Goal: Transaction & Acquisition: Purchase product/service

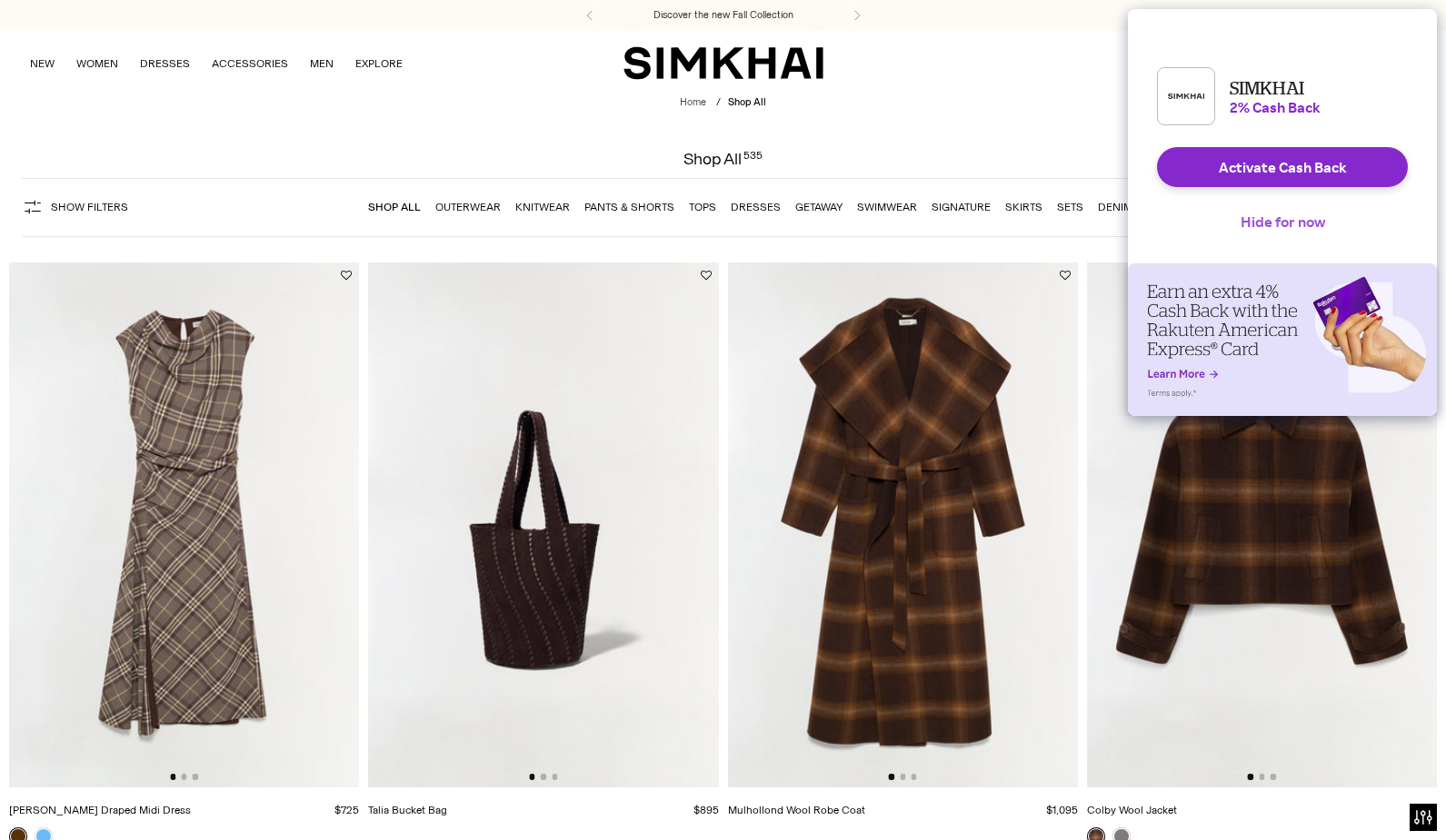
click at [1307, 232] on button "Hide for now" at bounding box center [1283, 222] width 114 height 40
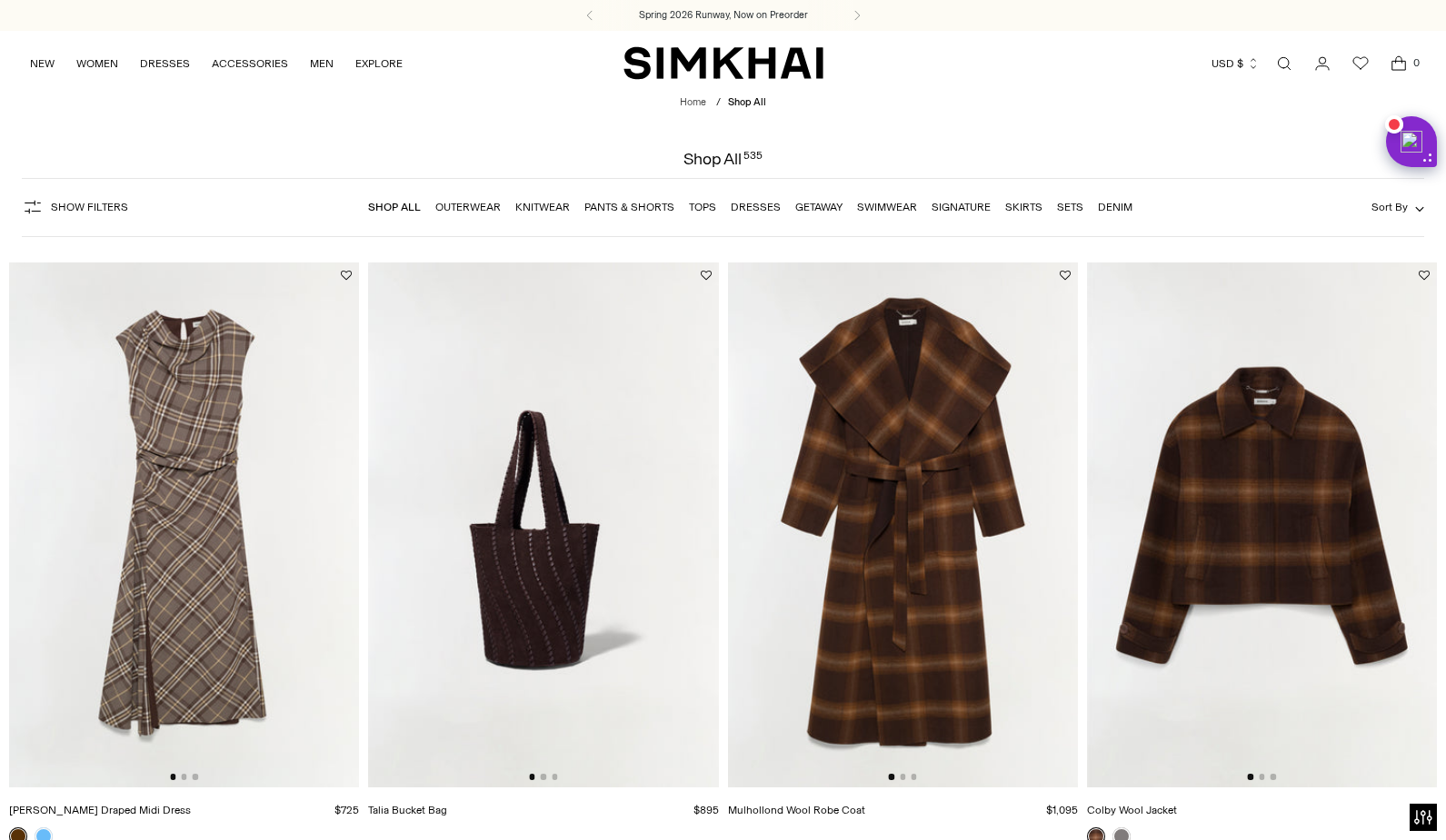
click at [752, 205] on link "Dresses" at bounding box center [755, 207] width 50 height 13
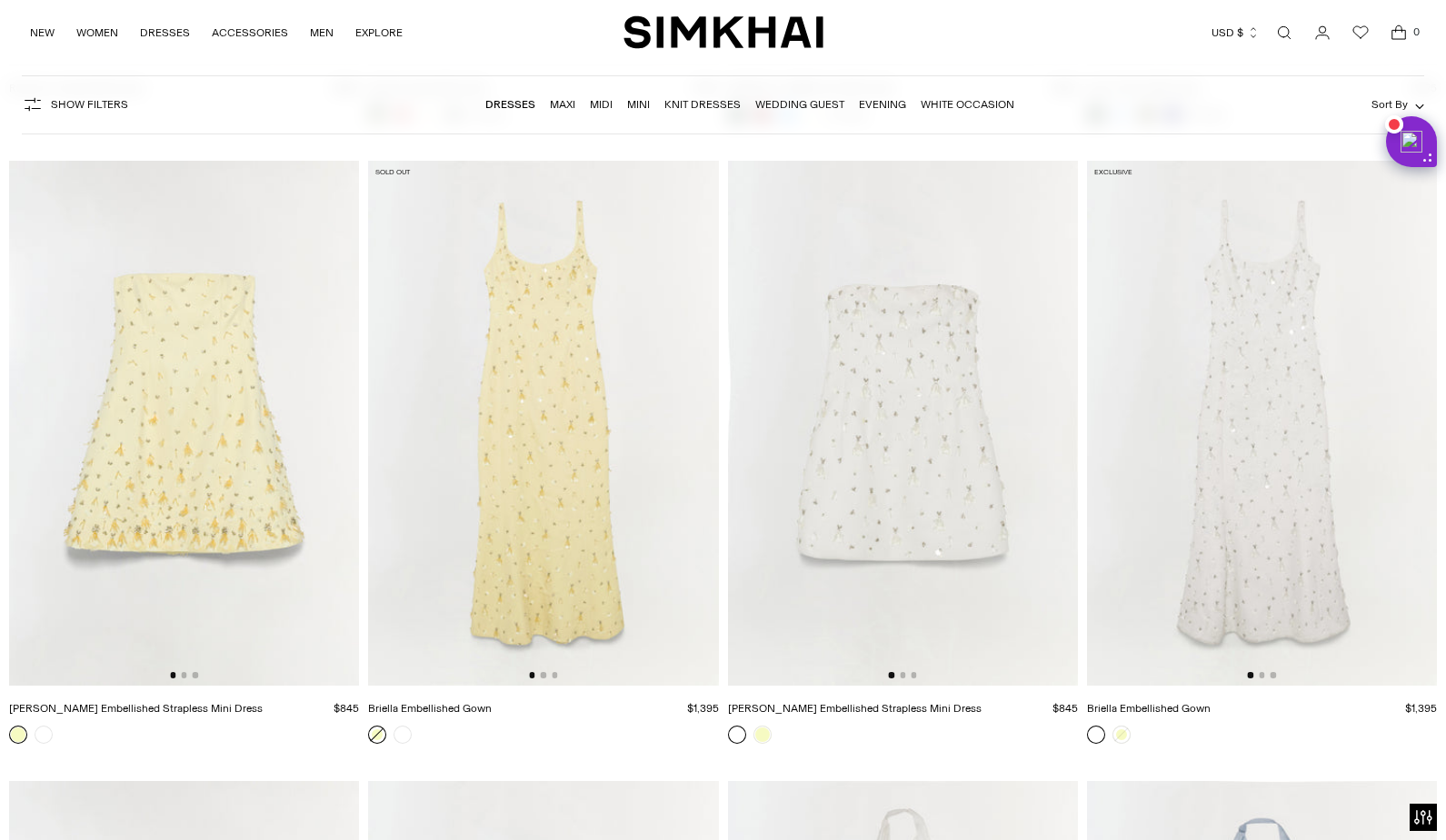
scroll to position [10631, 0]
click at [1265, 670] on div at bounding box center [1262, 670] width 28 height 5
click at [1273, 670] on button "Go to slide 3" at bounding box center [1272, 670] width 5 height 5
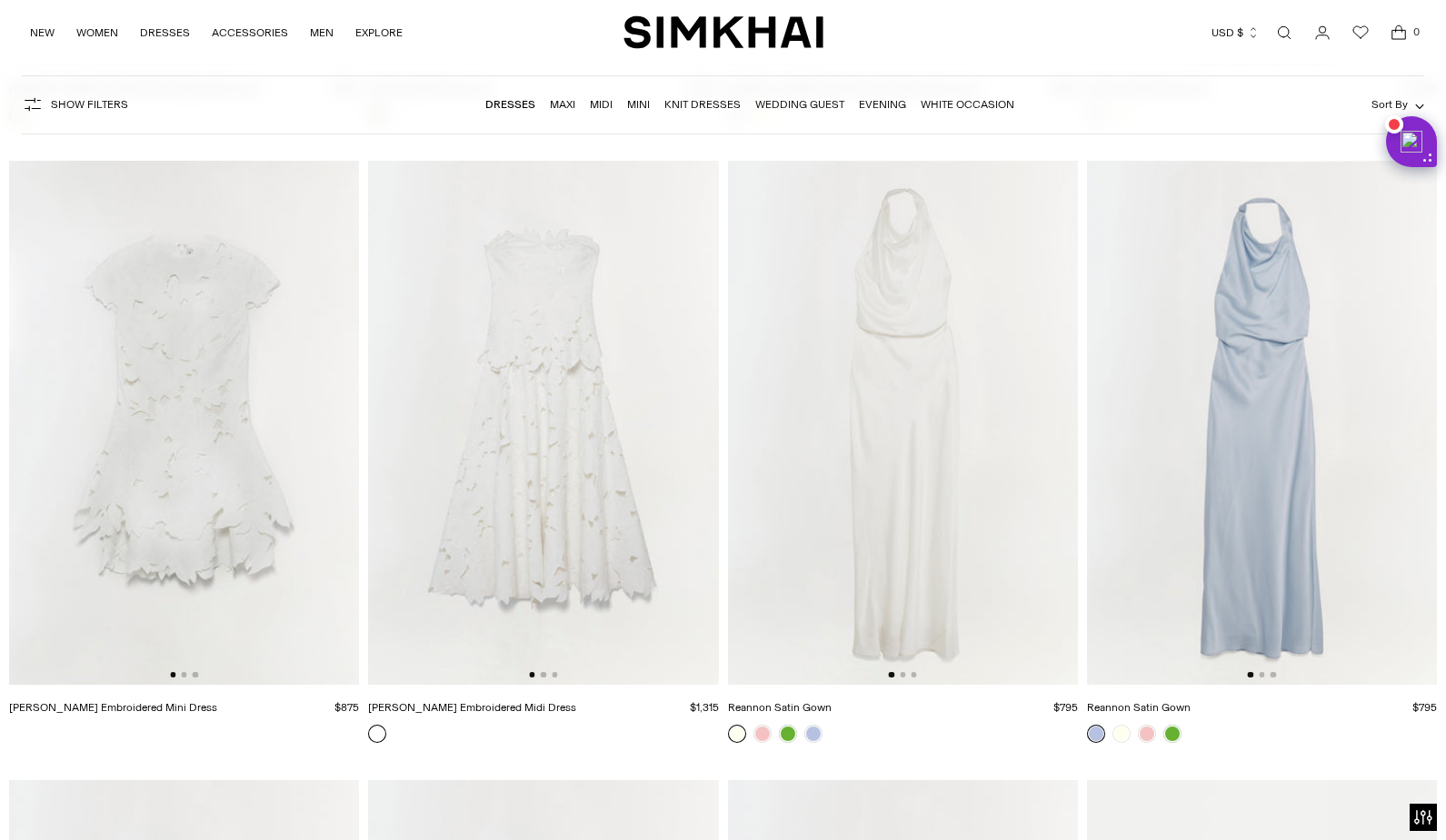
scroll to position [11247, 0]
click at [186, 679] on button "Go to slide 2" at bounding box center [183, 676] width 5 height 5
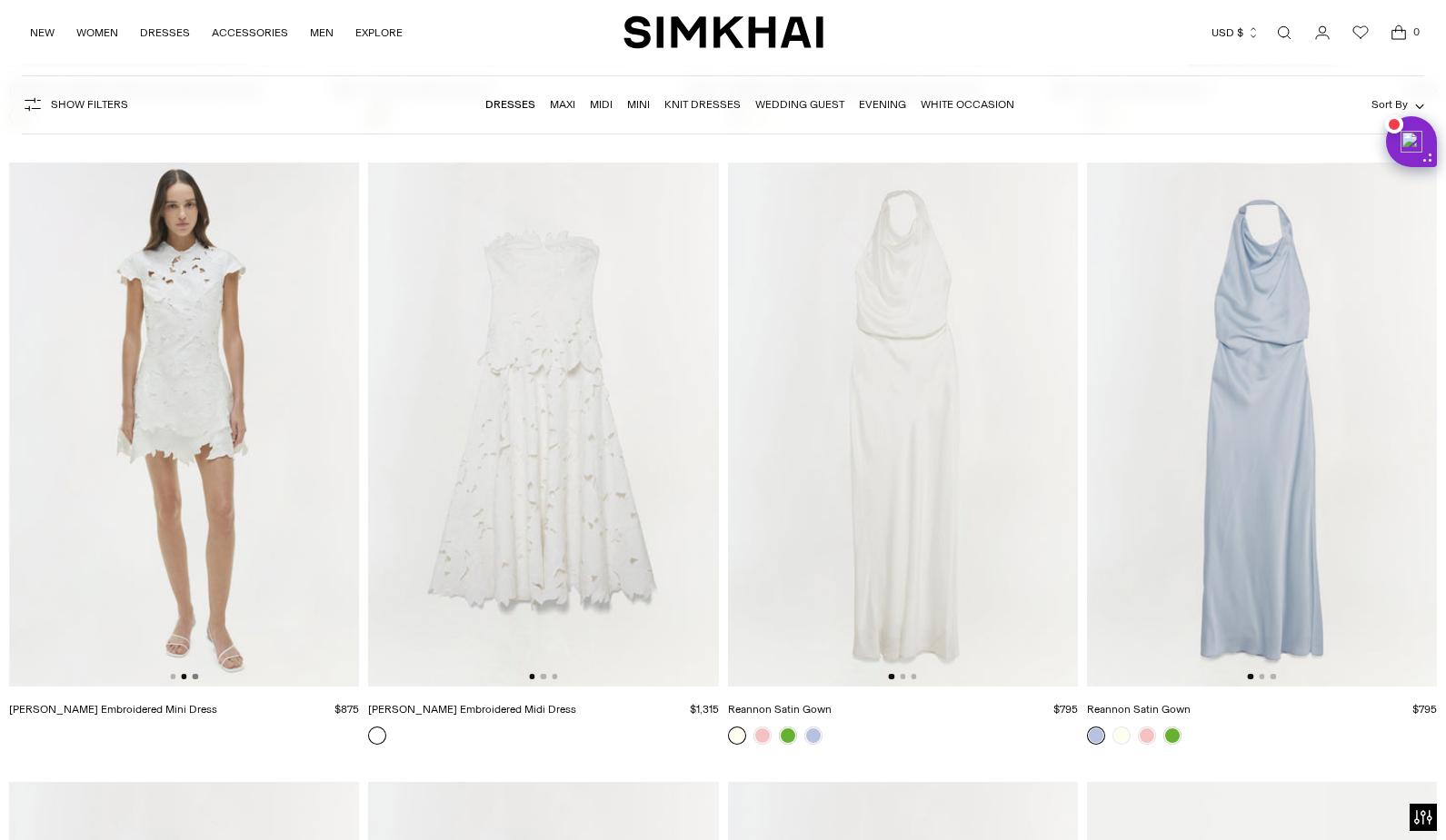
scroll to position [0, 350]
click at [902, 679] on button "Go to slide 2" at bounding box center [901, 676] width 5 height 5
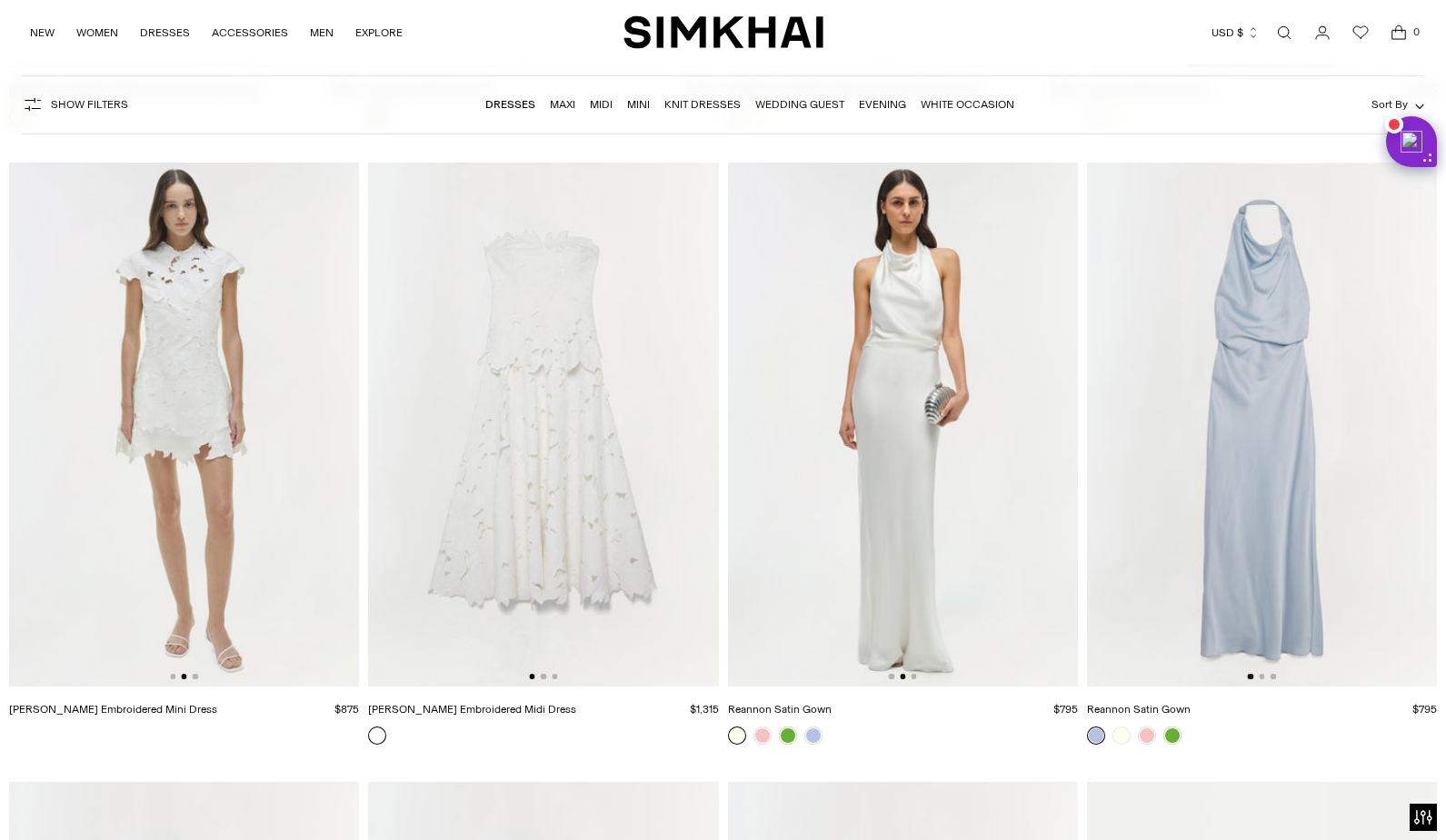
click at [917, 678] on img at bounding box center [902, 425] width 350 height 525
click at [545, 676] on button "Go to slide 2" at bounding box center [543, 676] width 5 height 5
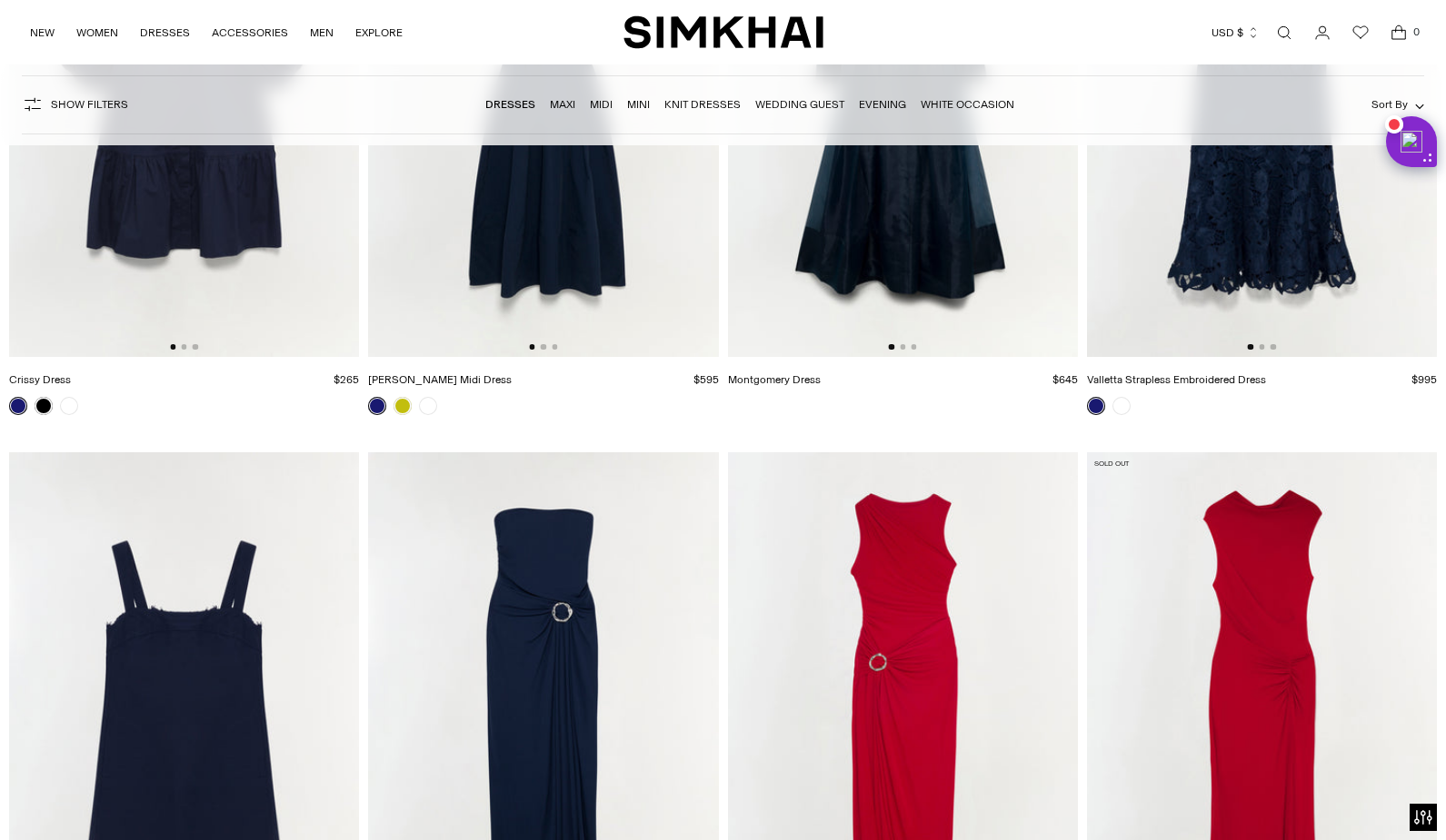
scroll to position [12811, 0]
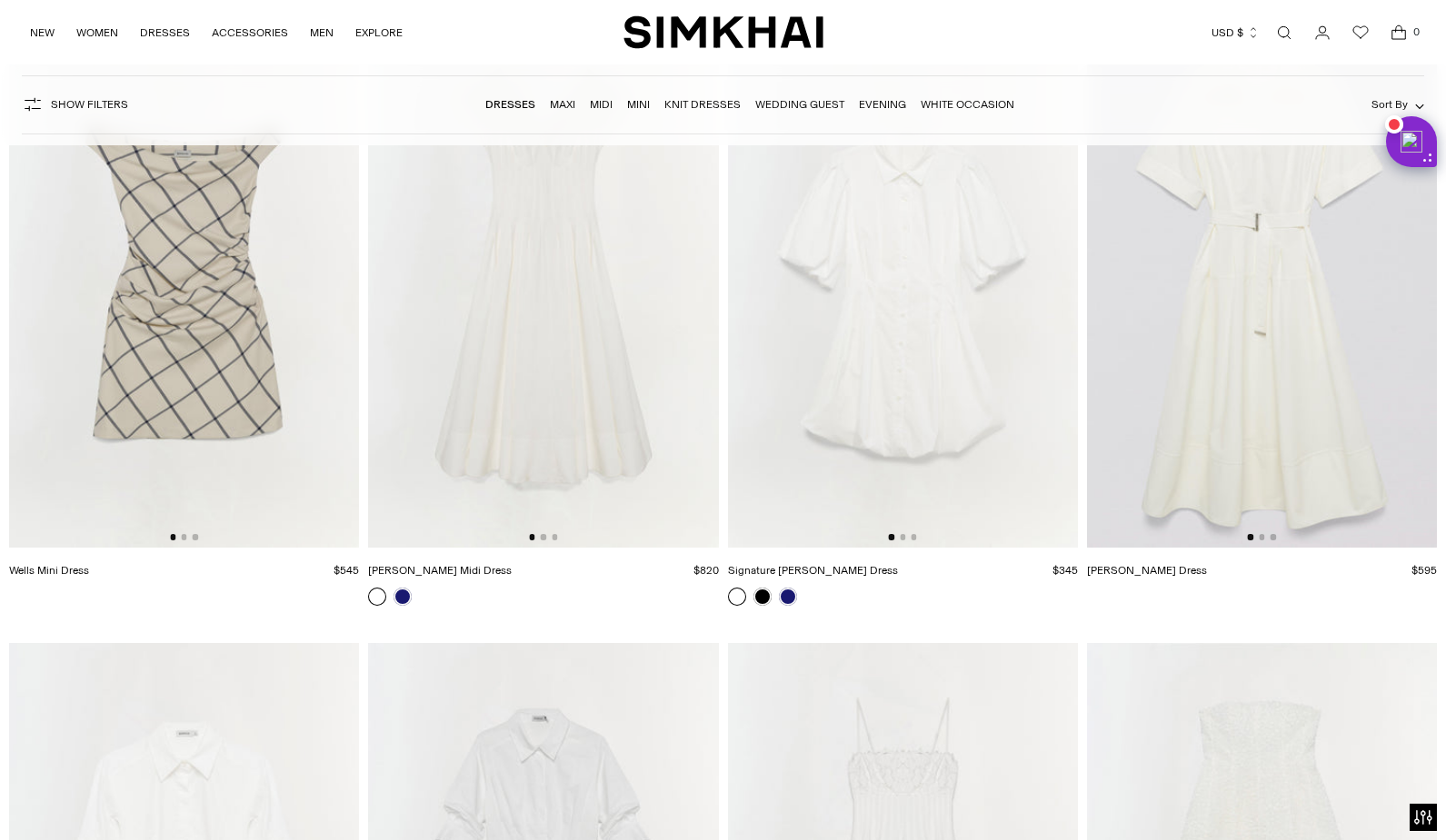
click at [185, 532] on img at bounding box center [184, 286] width 350 height 525
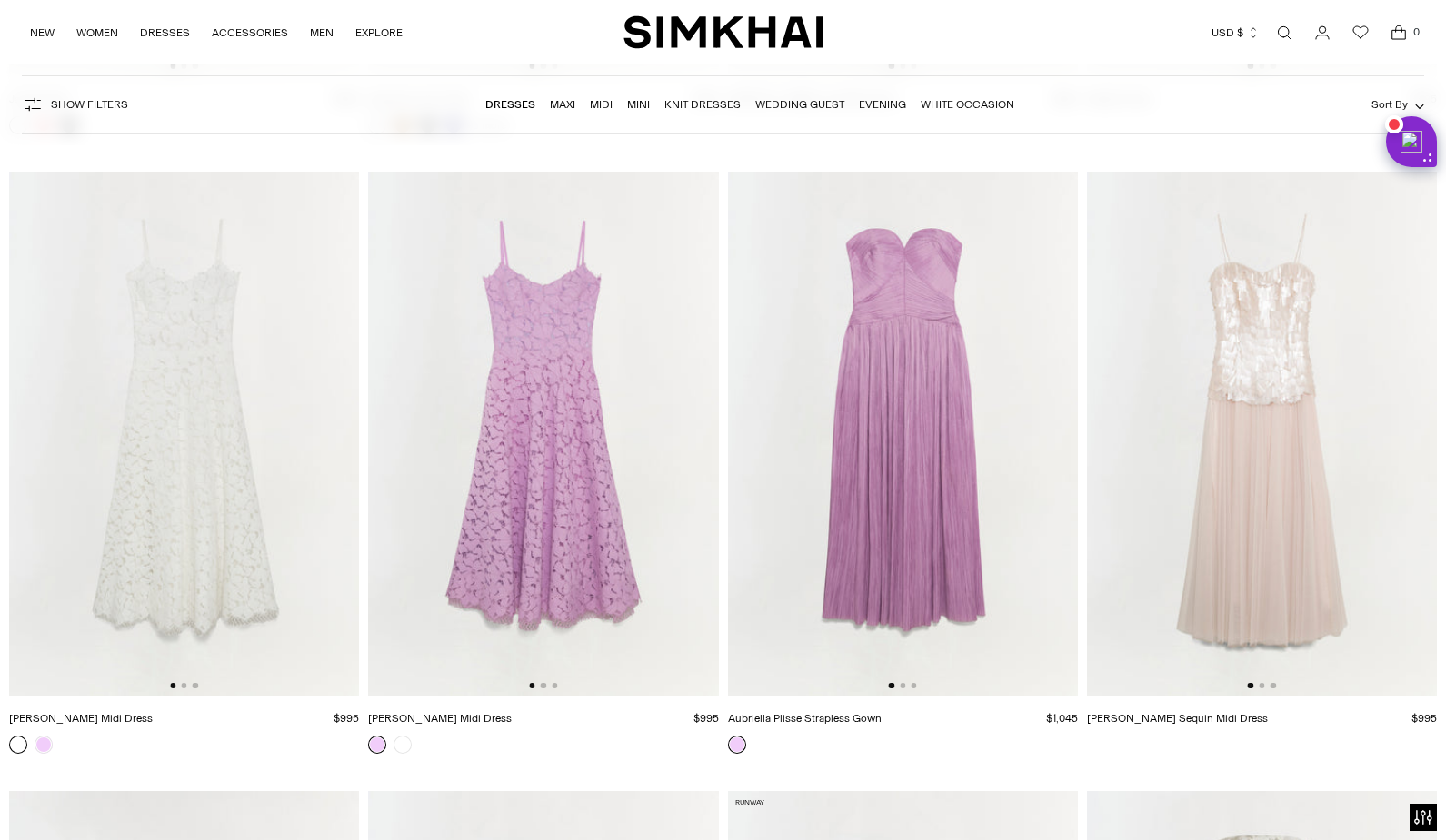
scroll to position [16203, 0]
click at [185, 683] on button "Go to slide 2" at bounding box center [183, 681] width 5 height 5
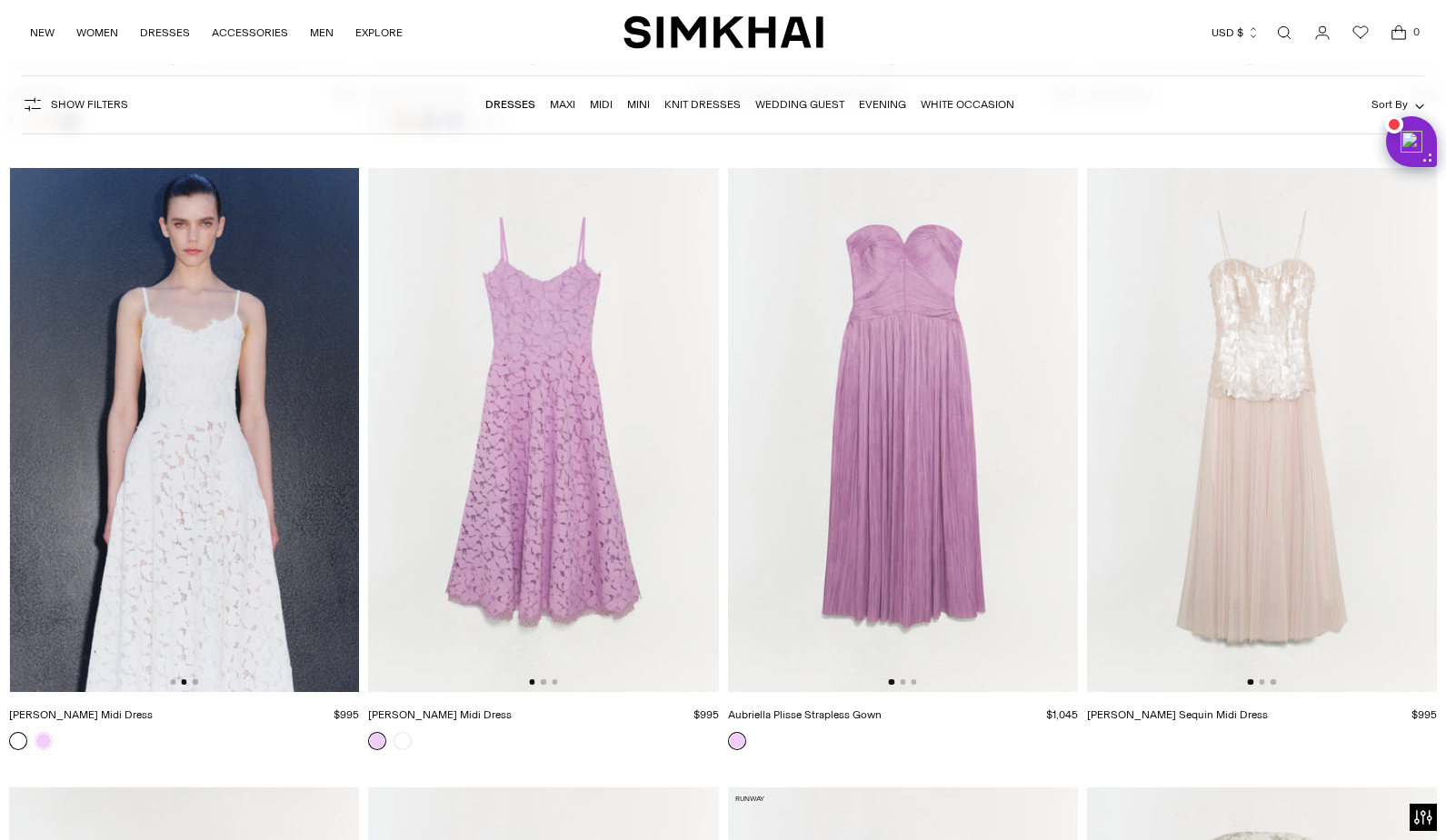
scroll to position [0, 350]
click at [196, 682] on button "Go to slide 3" at bounding box center [195, 681] width 5 height 5
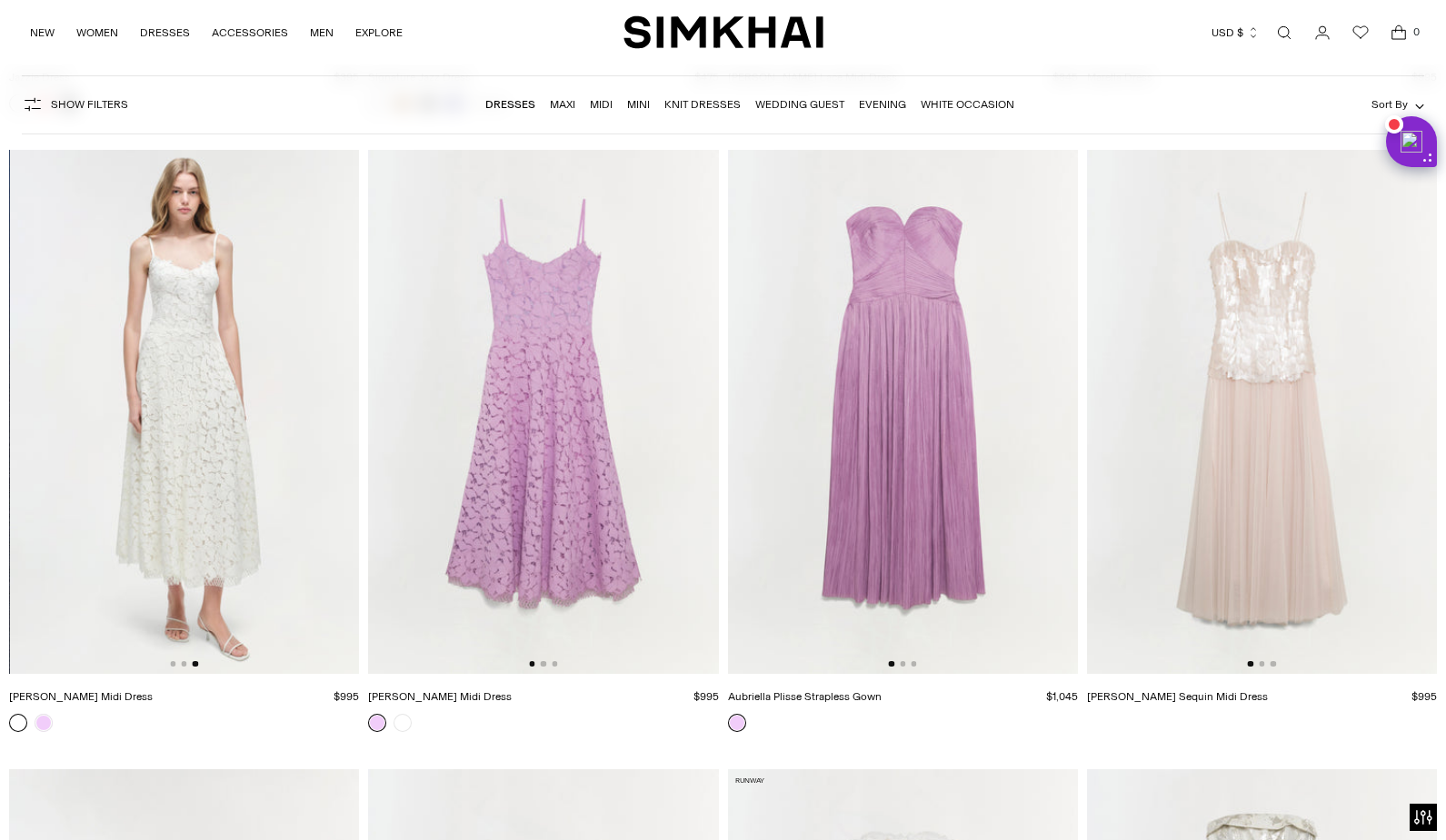
scroll to position [16223, 0]
click at [902, 663] on button "Go to slide 2" at bounding box center [901, 661] width 5 height 5
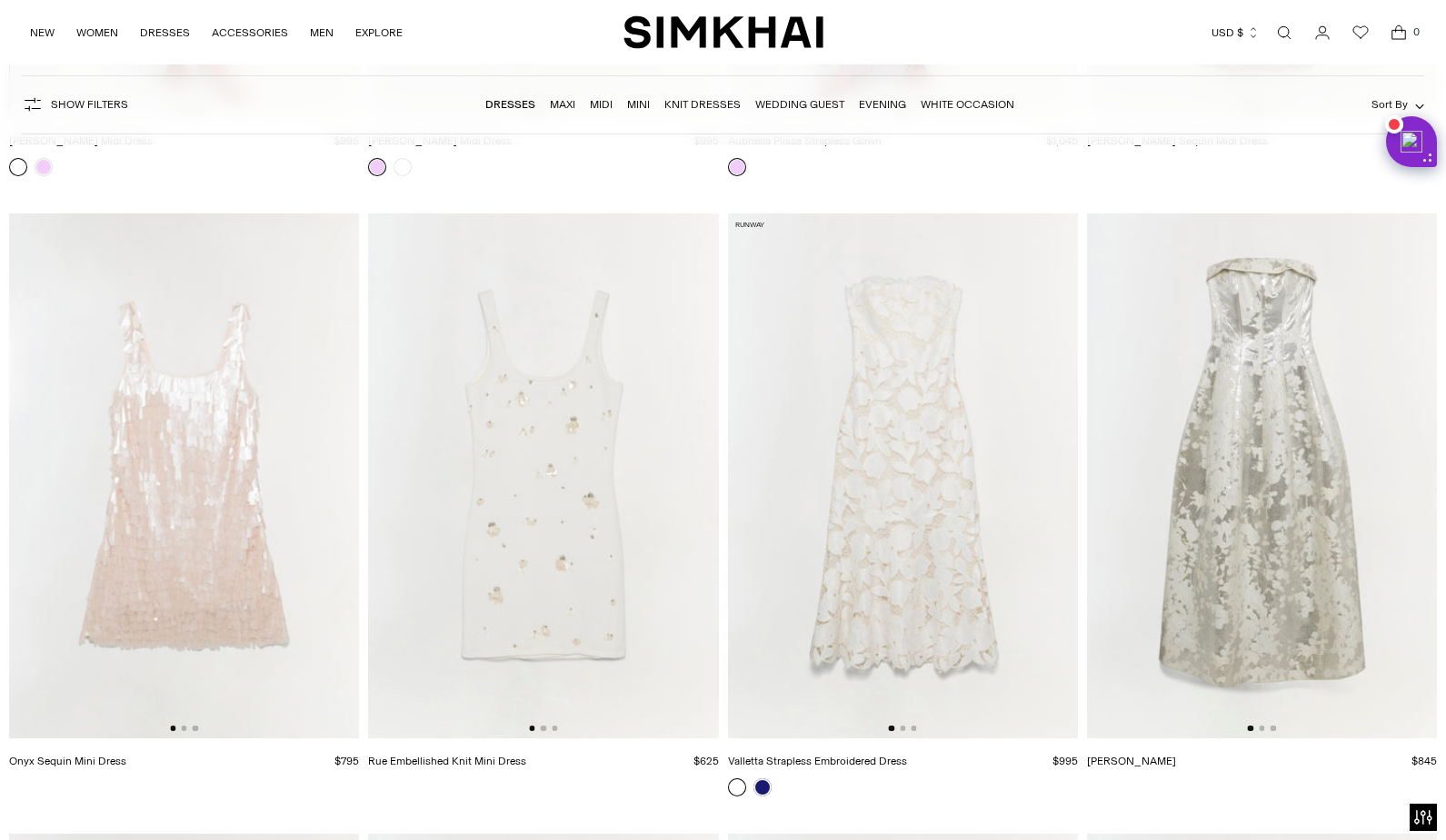
scroll to position [16777, 0]
click at [547, 729] on div at bounding box center [543, 727] width 28 height 5
click at [543, 729] on button "Go to slide 2" at bounding box center [543, 727] width 5 height 5
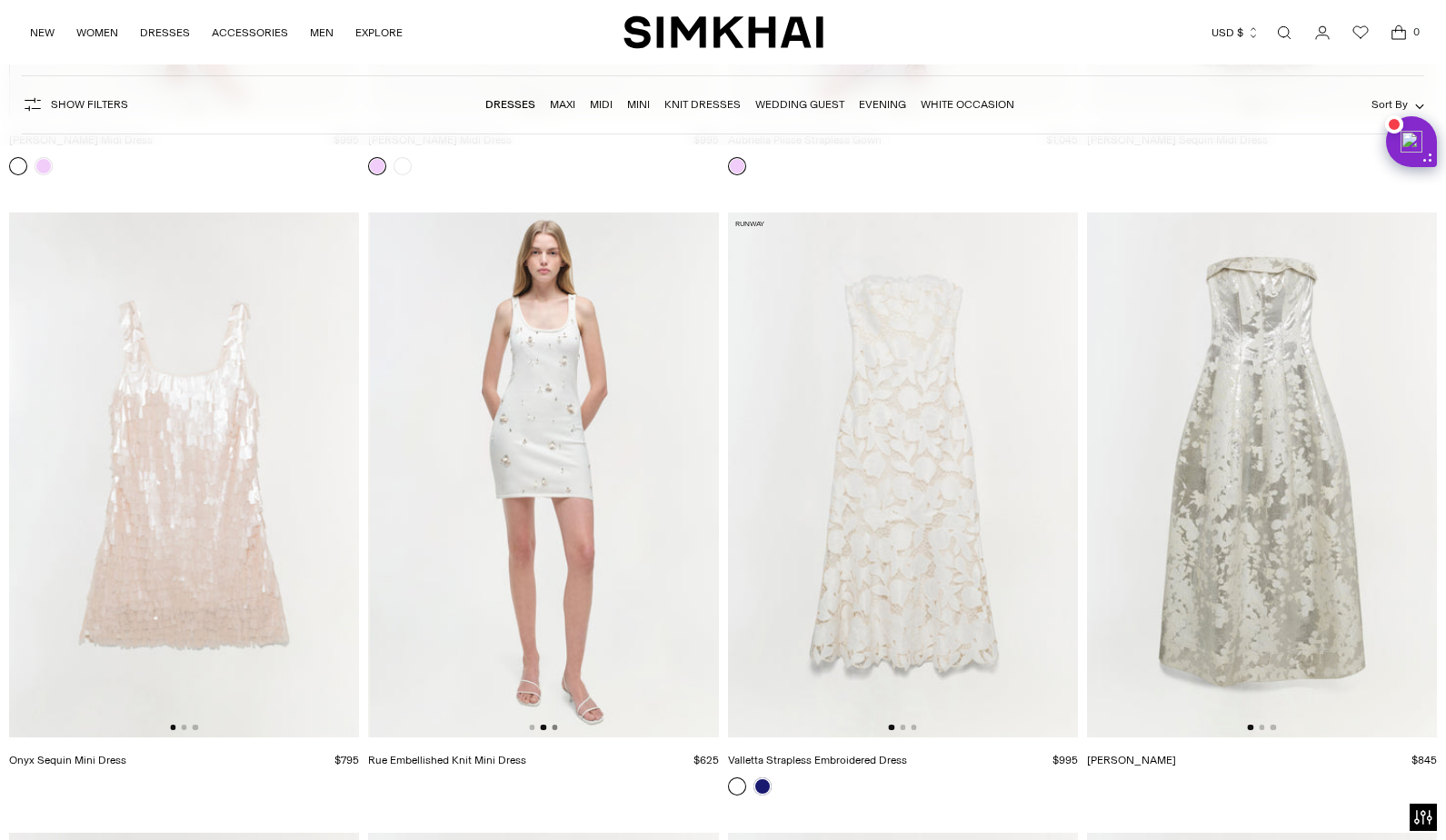
scroll to position [0, 350]
click at [556, 726] on button "Go to slide 3" at bounding box center [554, 727] width 5 height 5
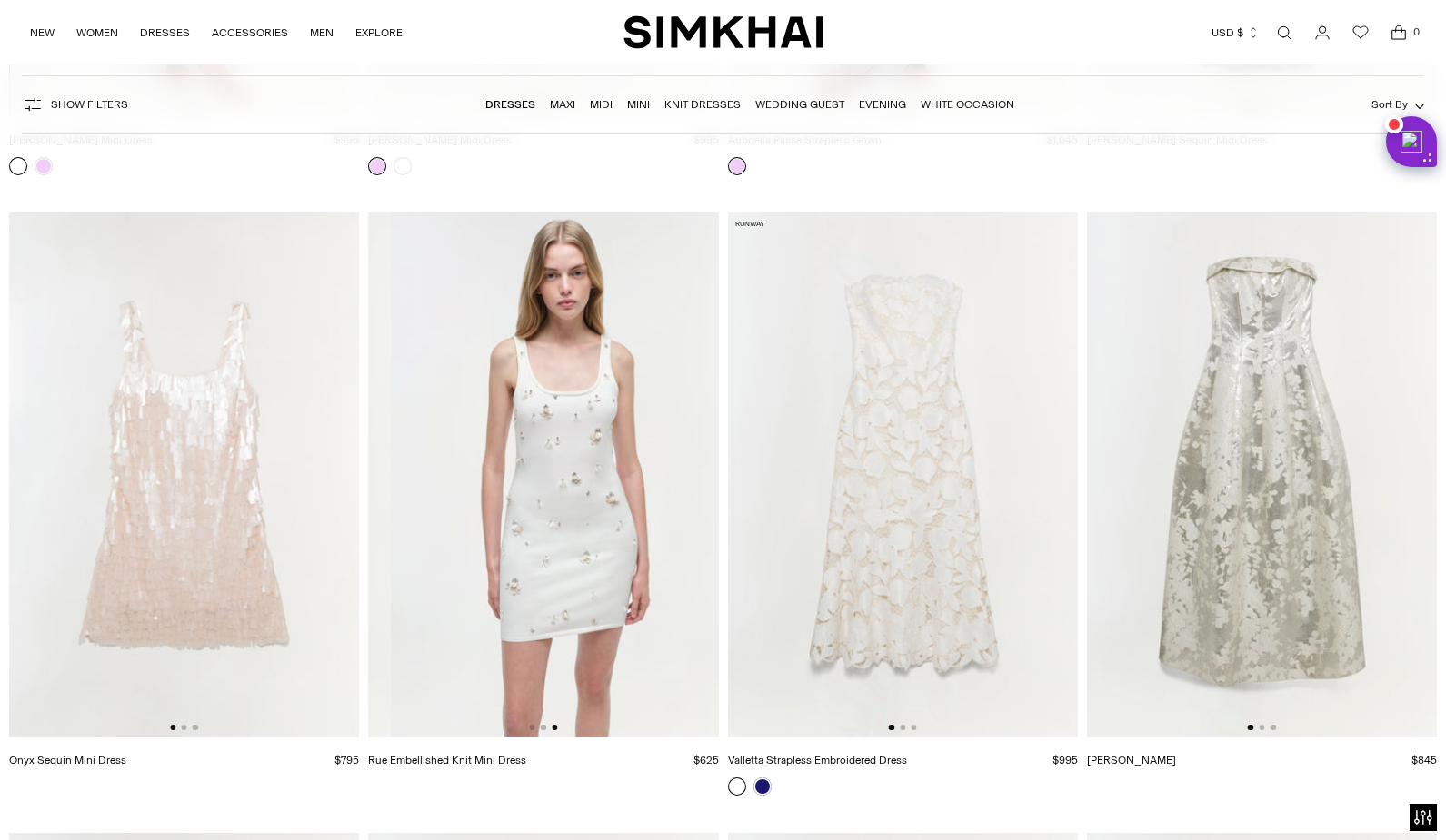
scroll to position [0, 700]
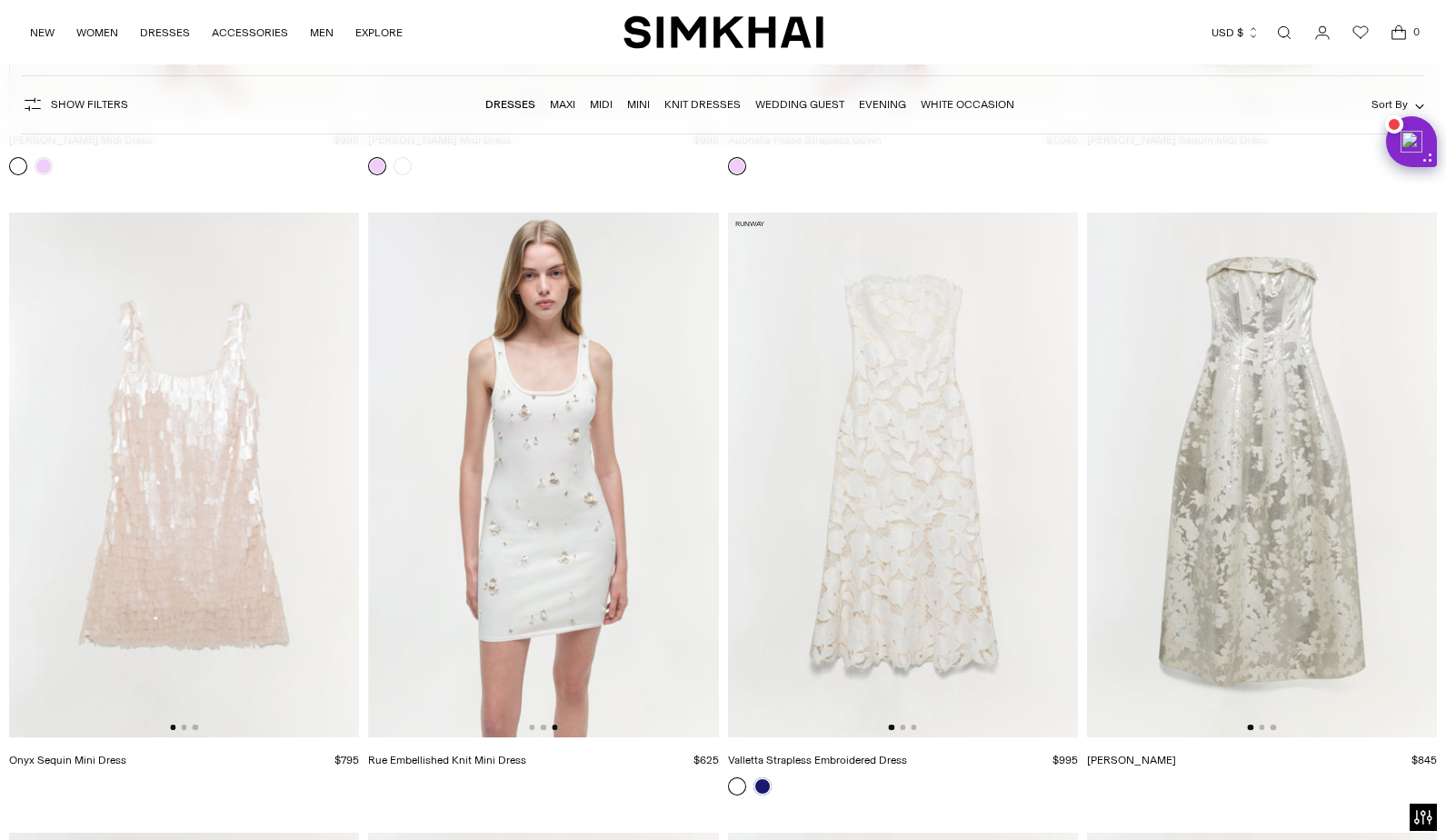
click at [901, 733] on img at bounding box center [902, 475] width 350 height 525
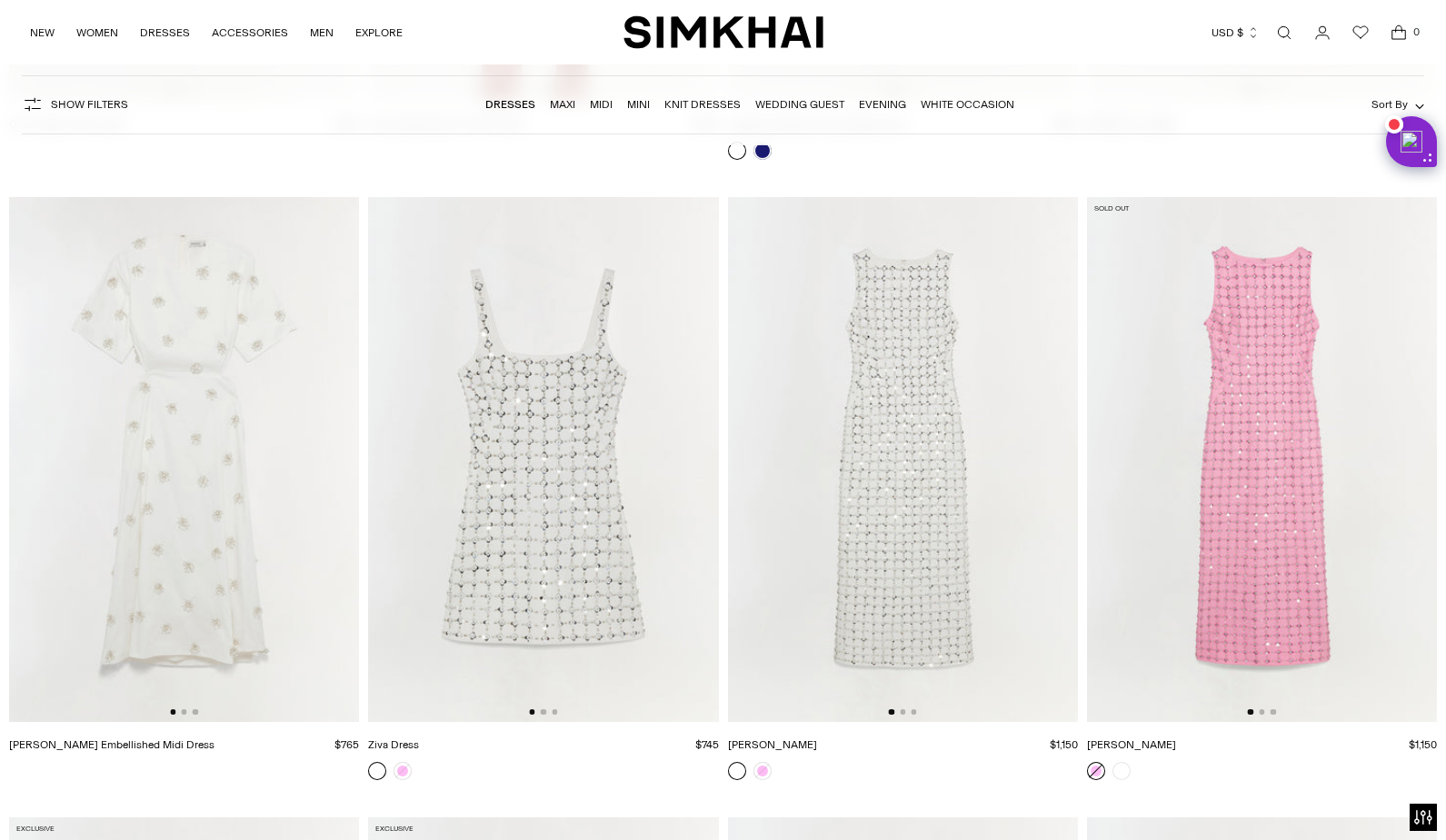
scroll to position [17405, 0]
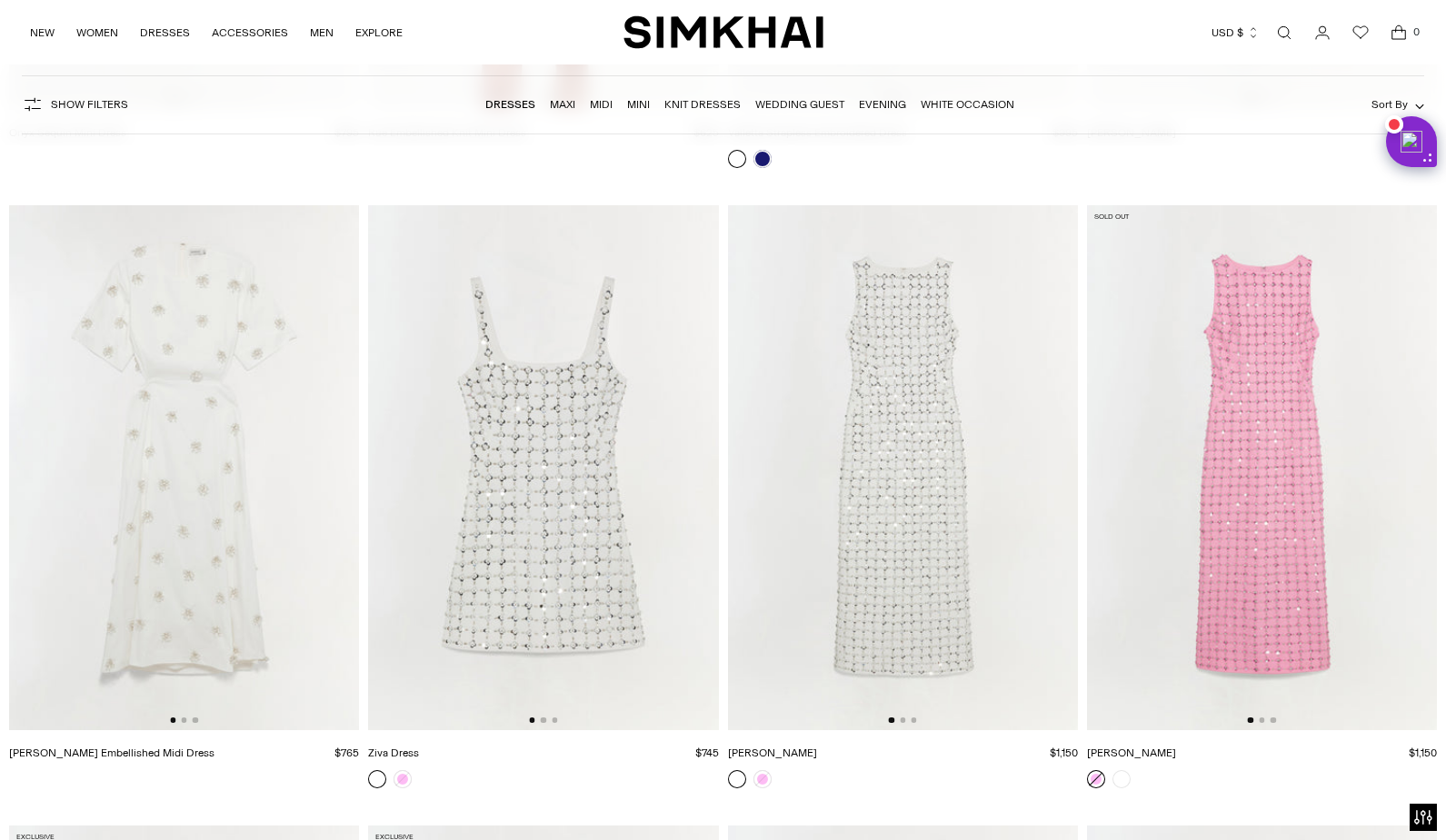
click at [903, 716] on img at bounding box center [902, 468] width 350 height 525
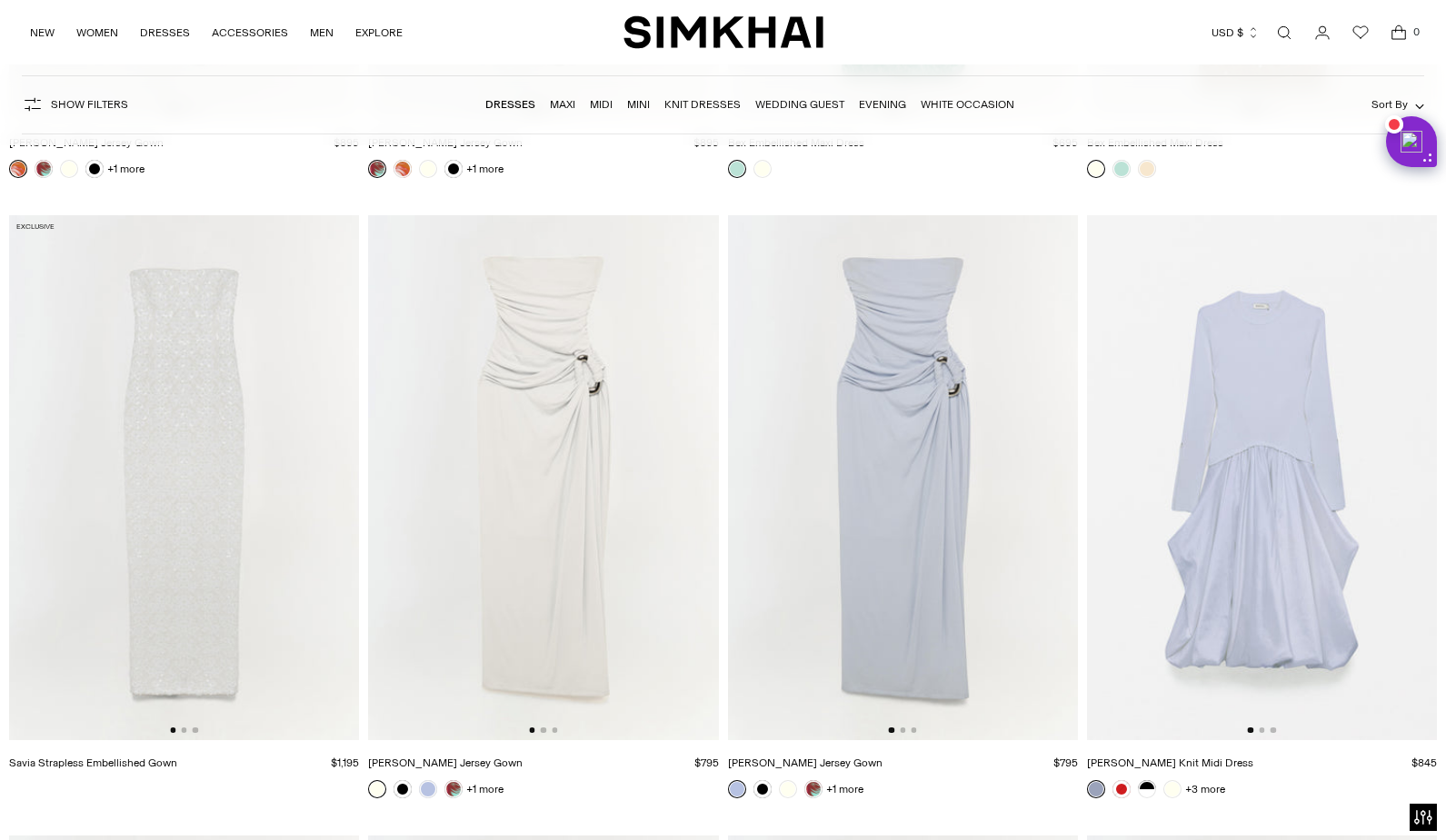
scroll to position [18648, 0]
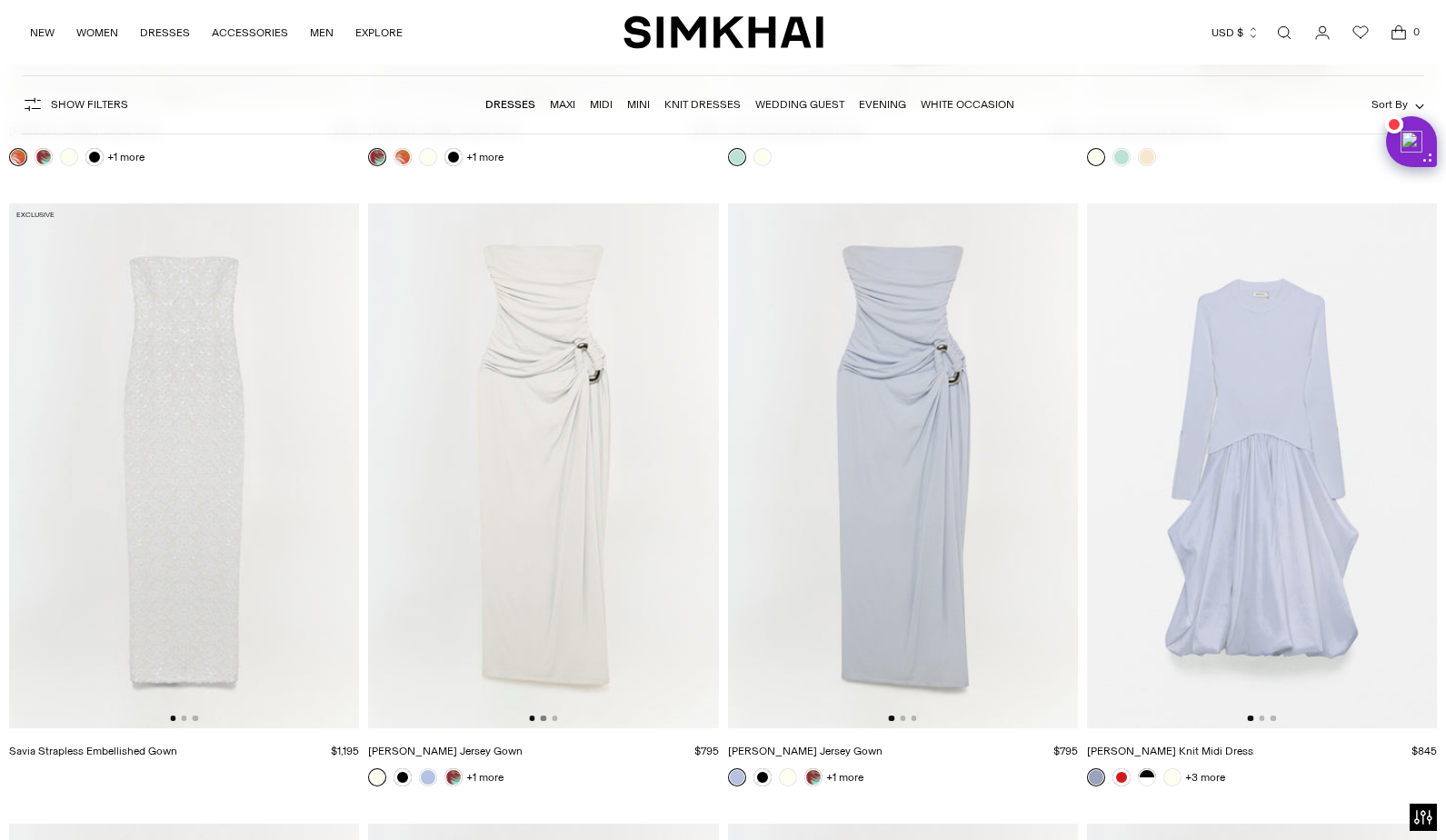
click at [543, 718] on button "Go to slide 2" at bounding box center [543, 718] width 5 height 5
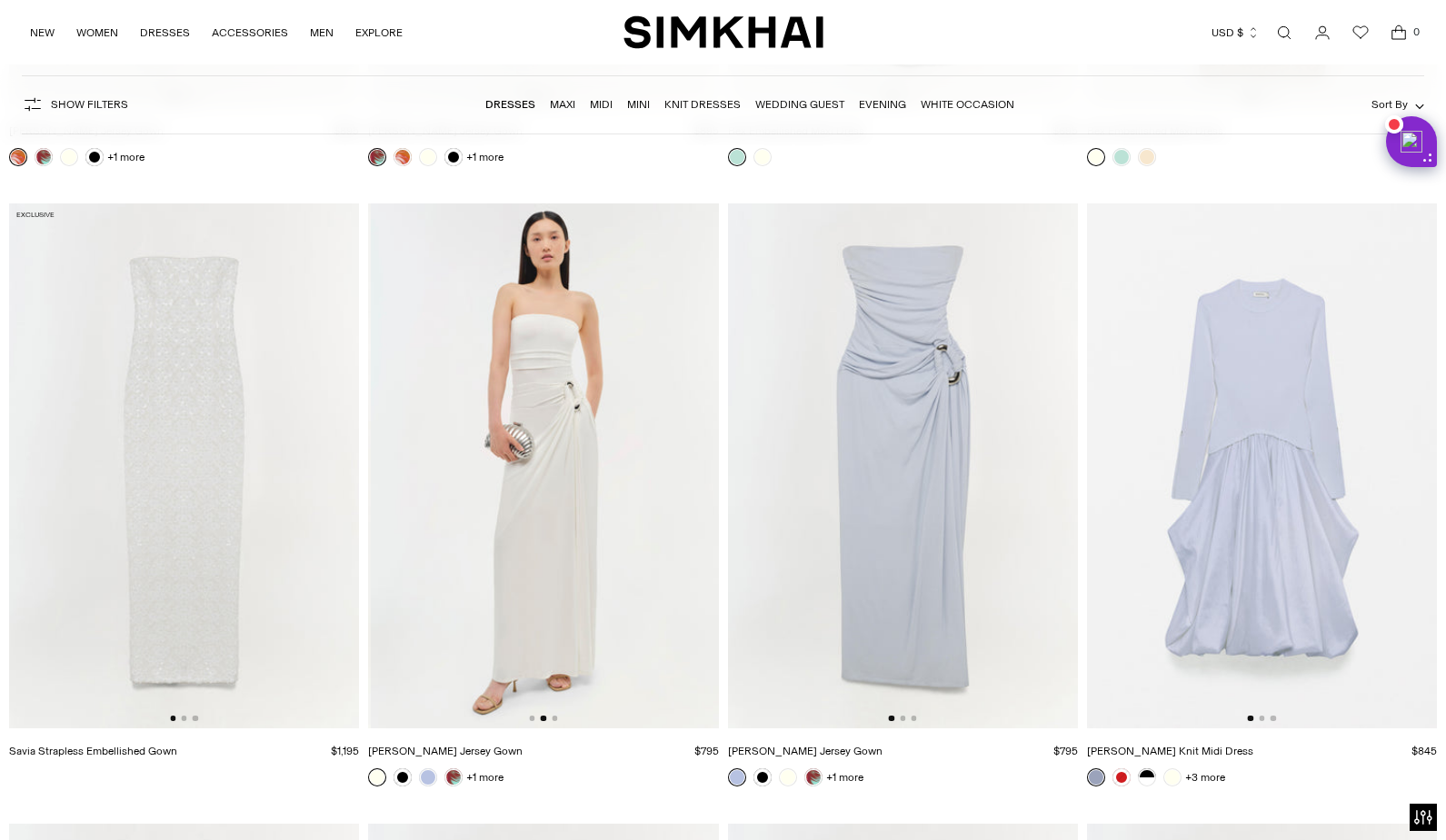
scroll to position [0, 350]
click at [556, 719] on button "Go to slide 3" at bounding box center [554, 718] width 5 height 5
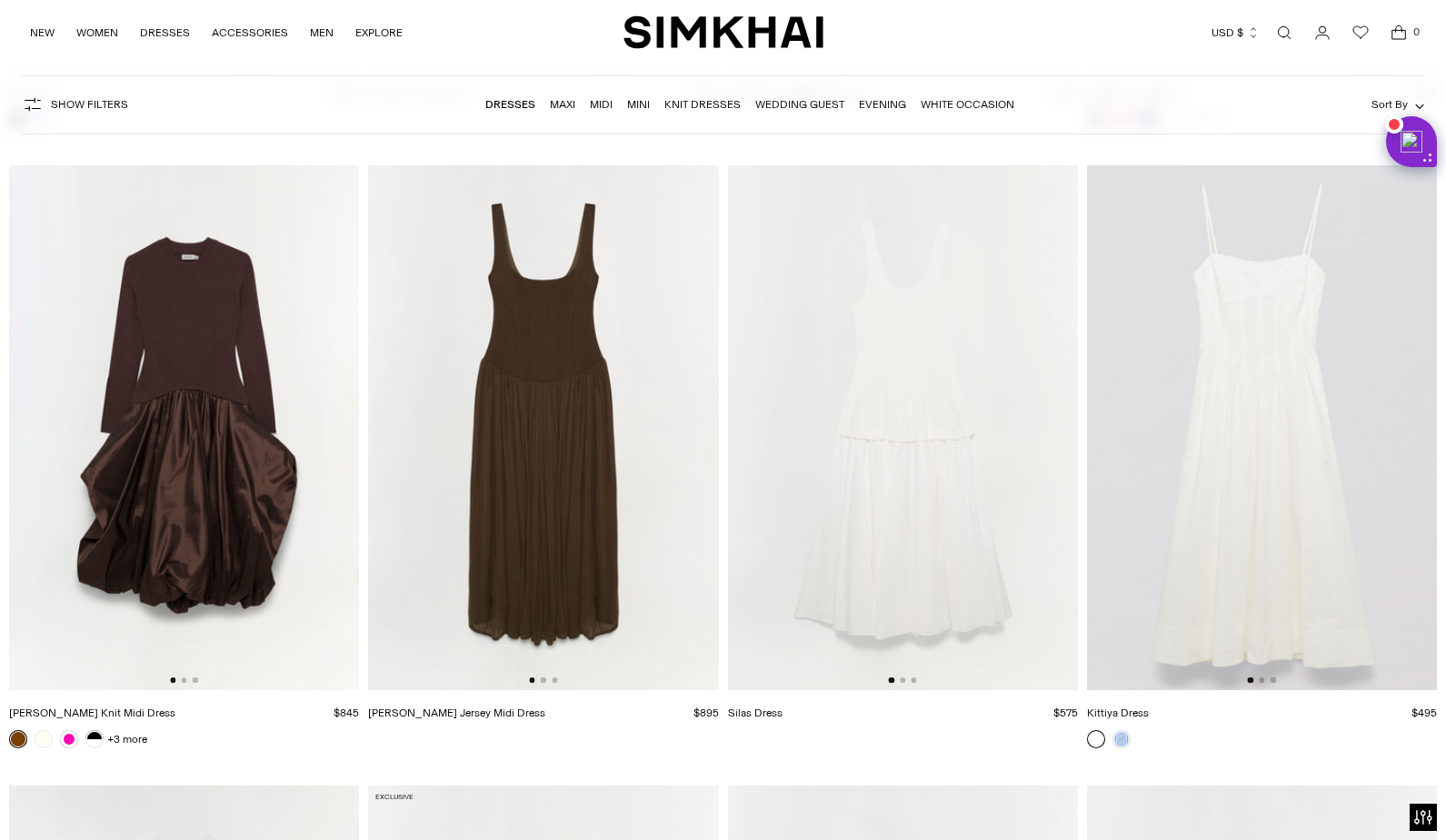
scroll to position [22411, 0]
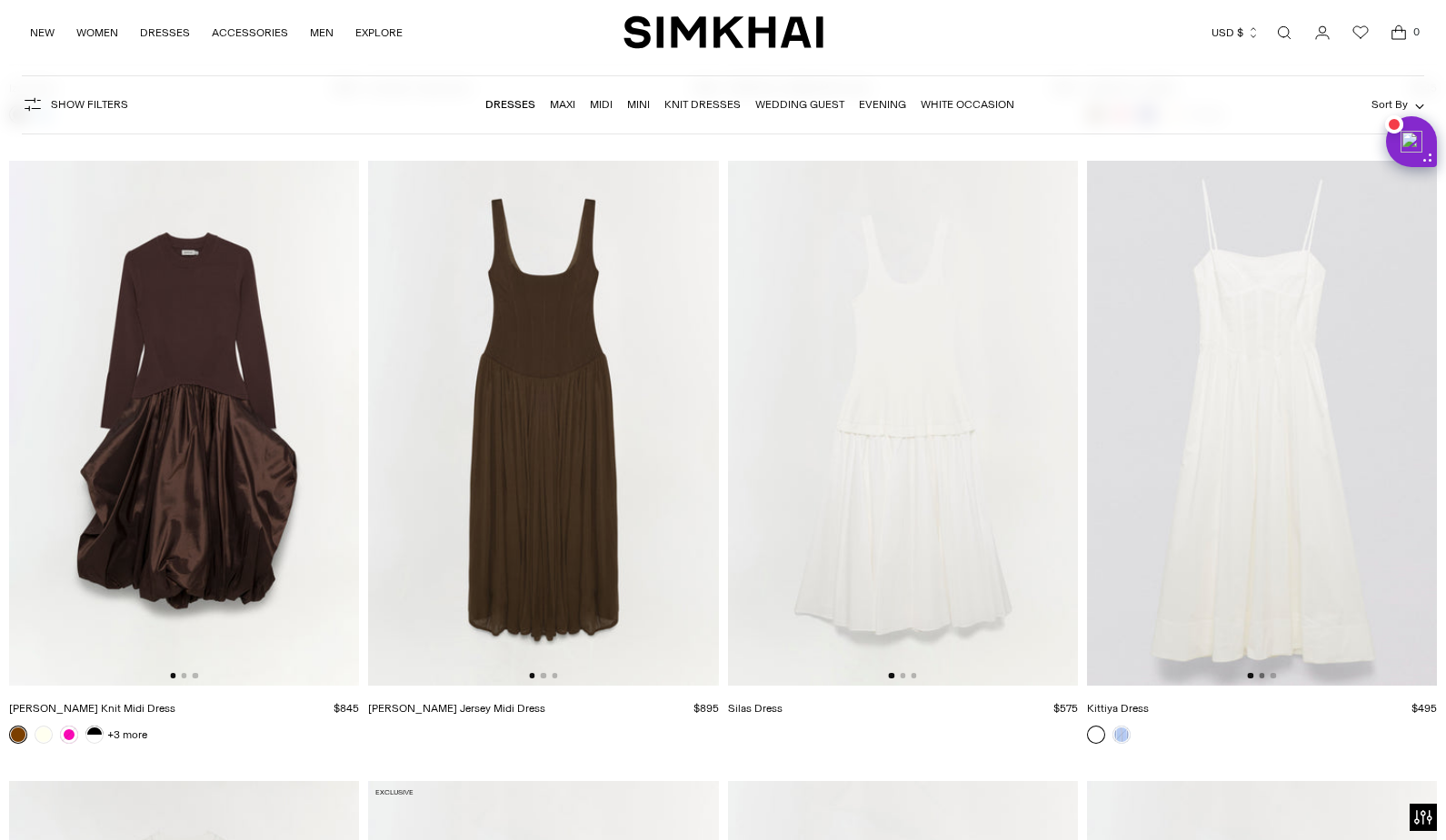
click at [1264, 676] on button "Go to slide 2" at bounding box center [1260, 675] width 5 height 5
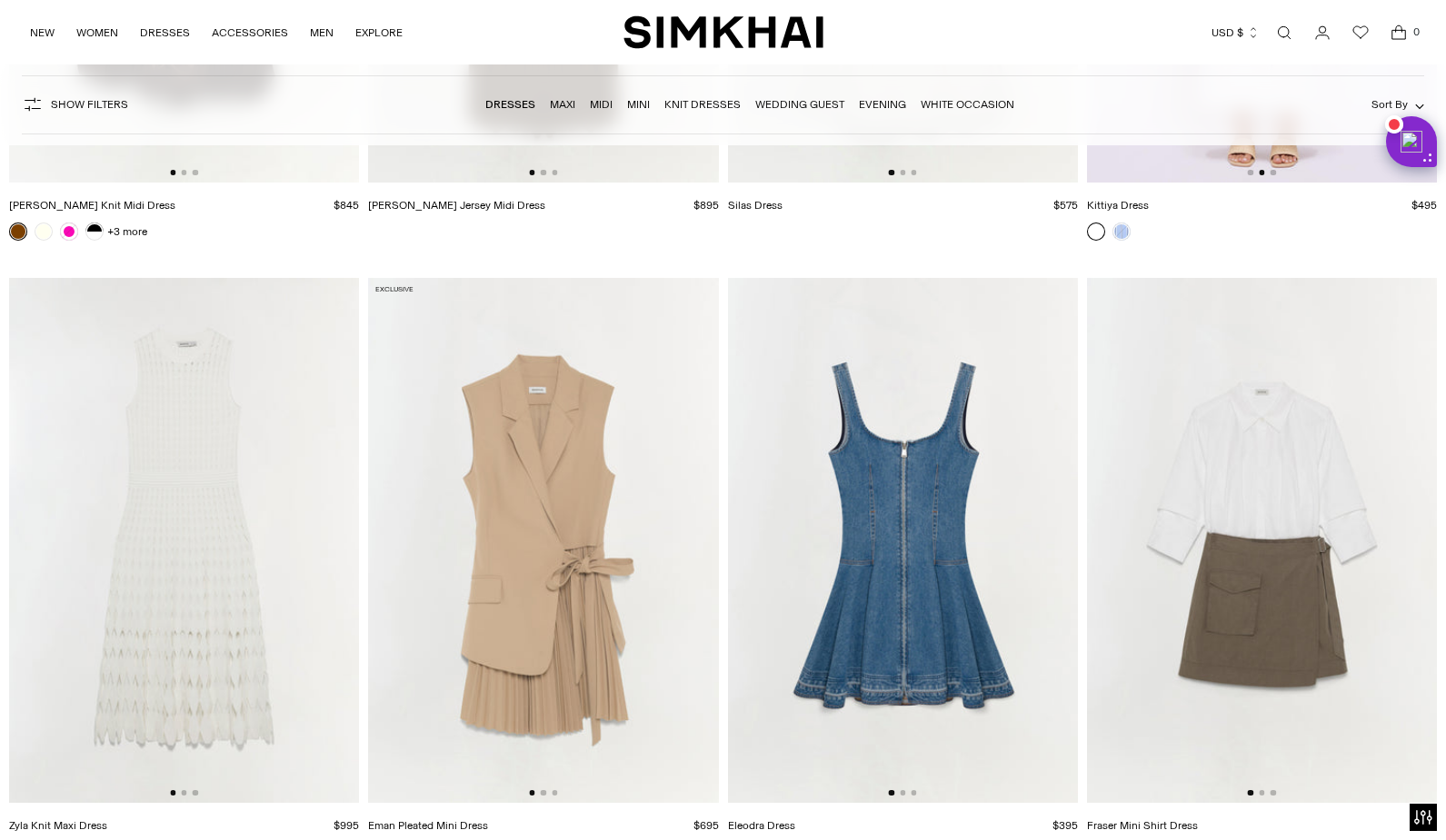
scroll to position [23094, 0]
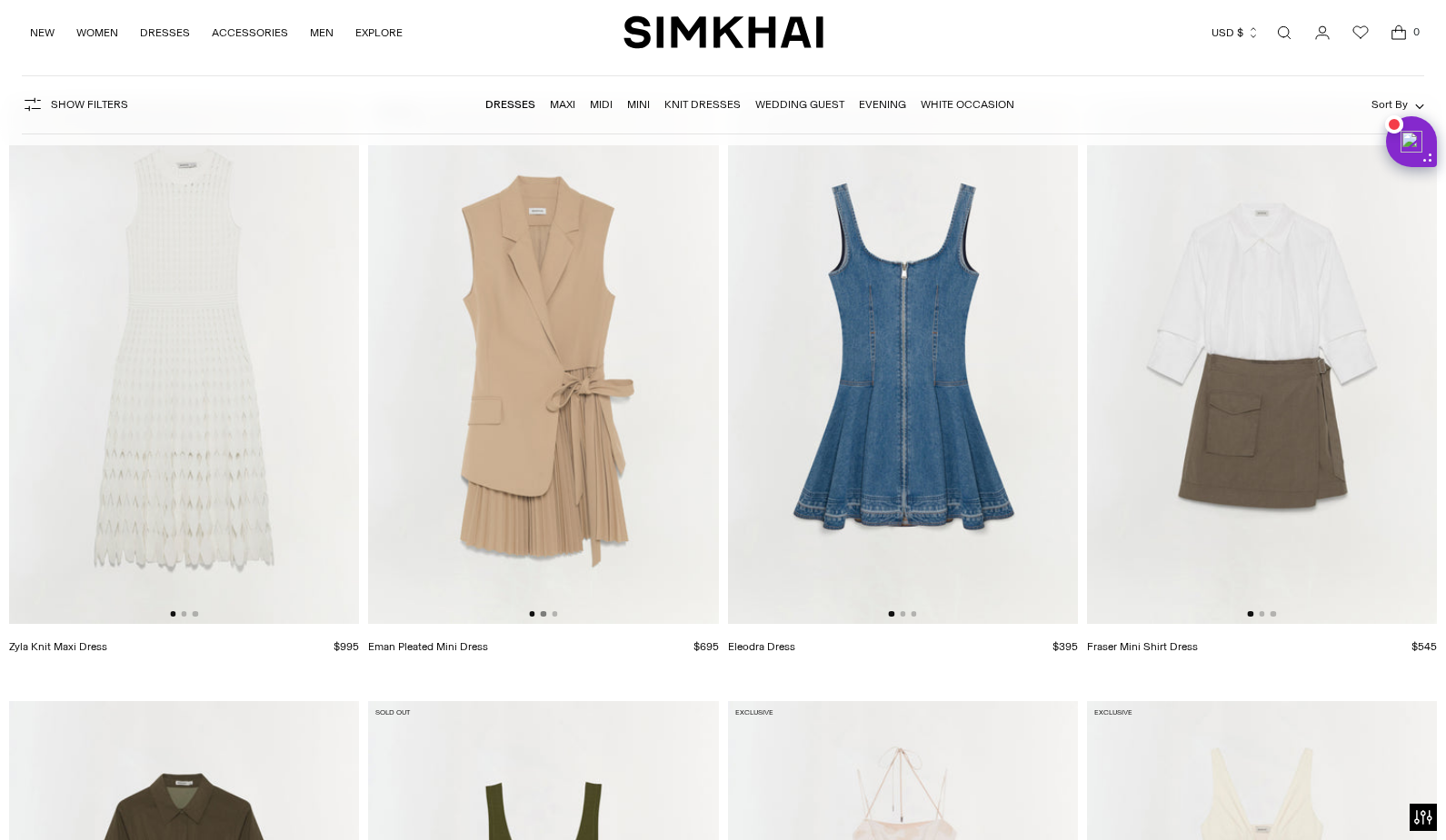
click at [544, 614] on button "Go to slide 2" at bounding box center [543, 613] width 5 height 5
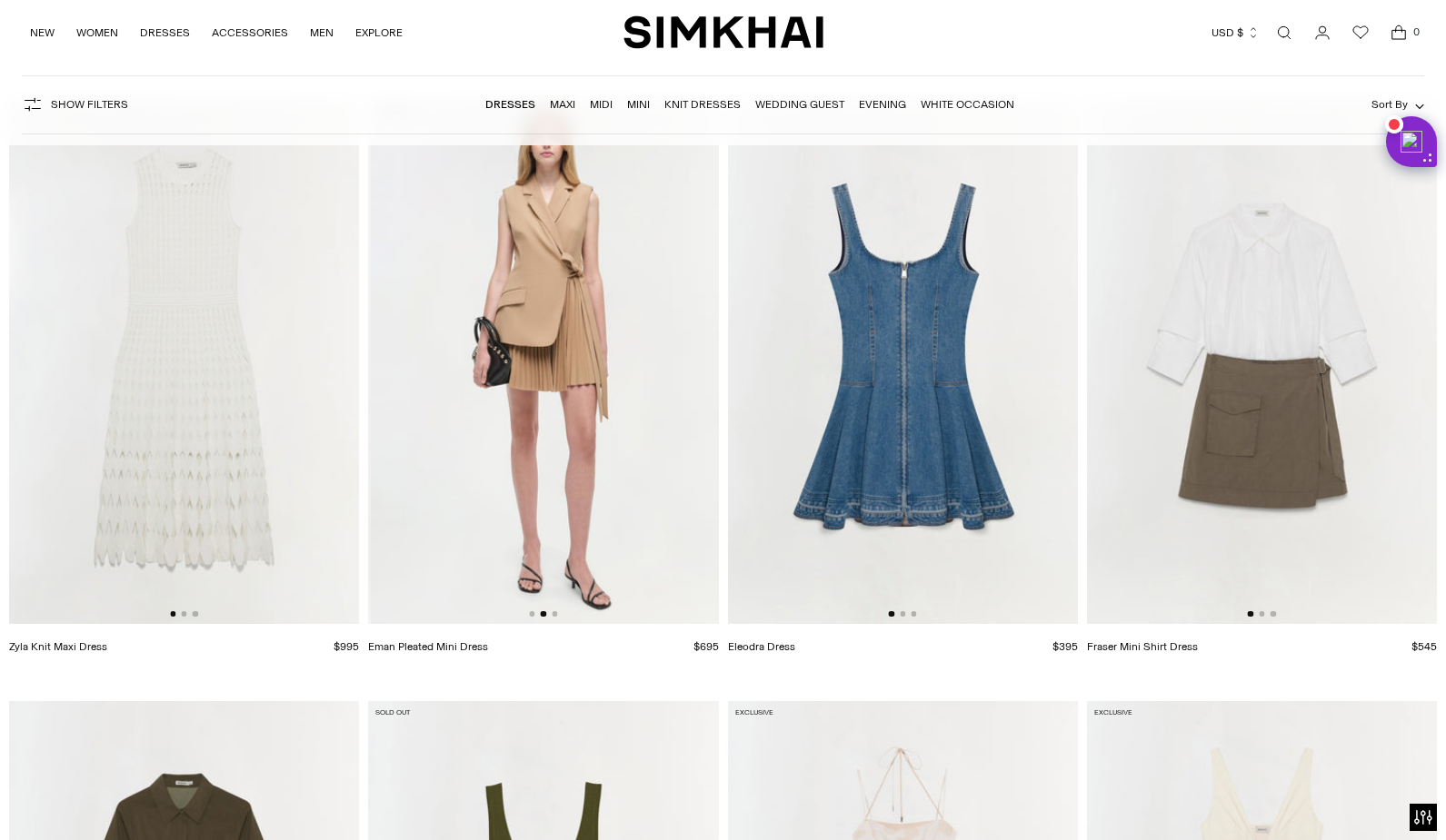
scroll to position [0, 350]
click at [558, 614] on img at bounding box center [544, 362] width 350 height 525
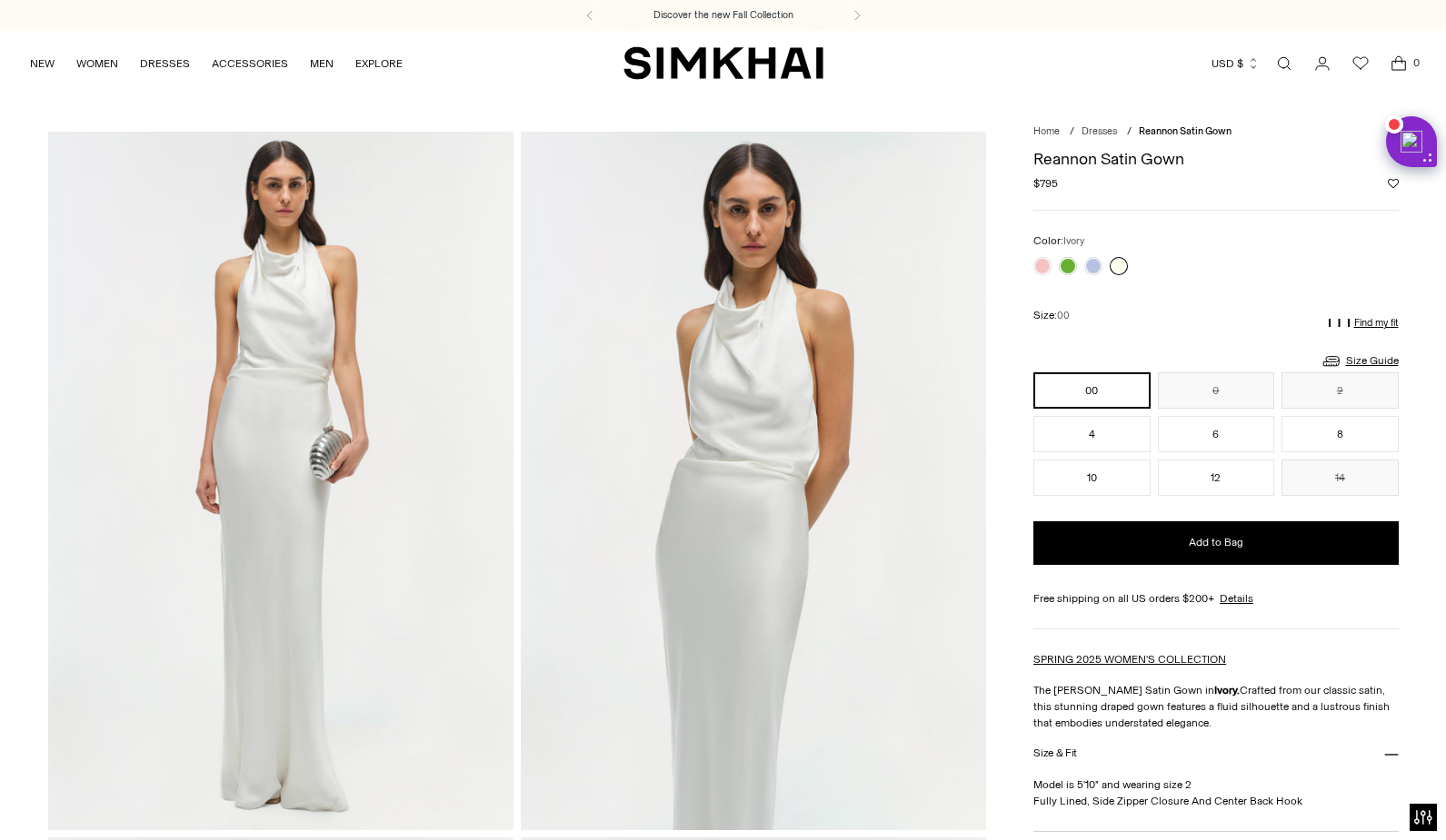
scroll to position [8, 0]
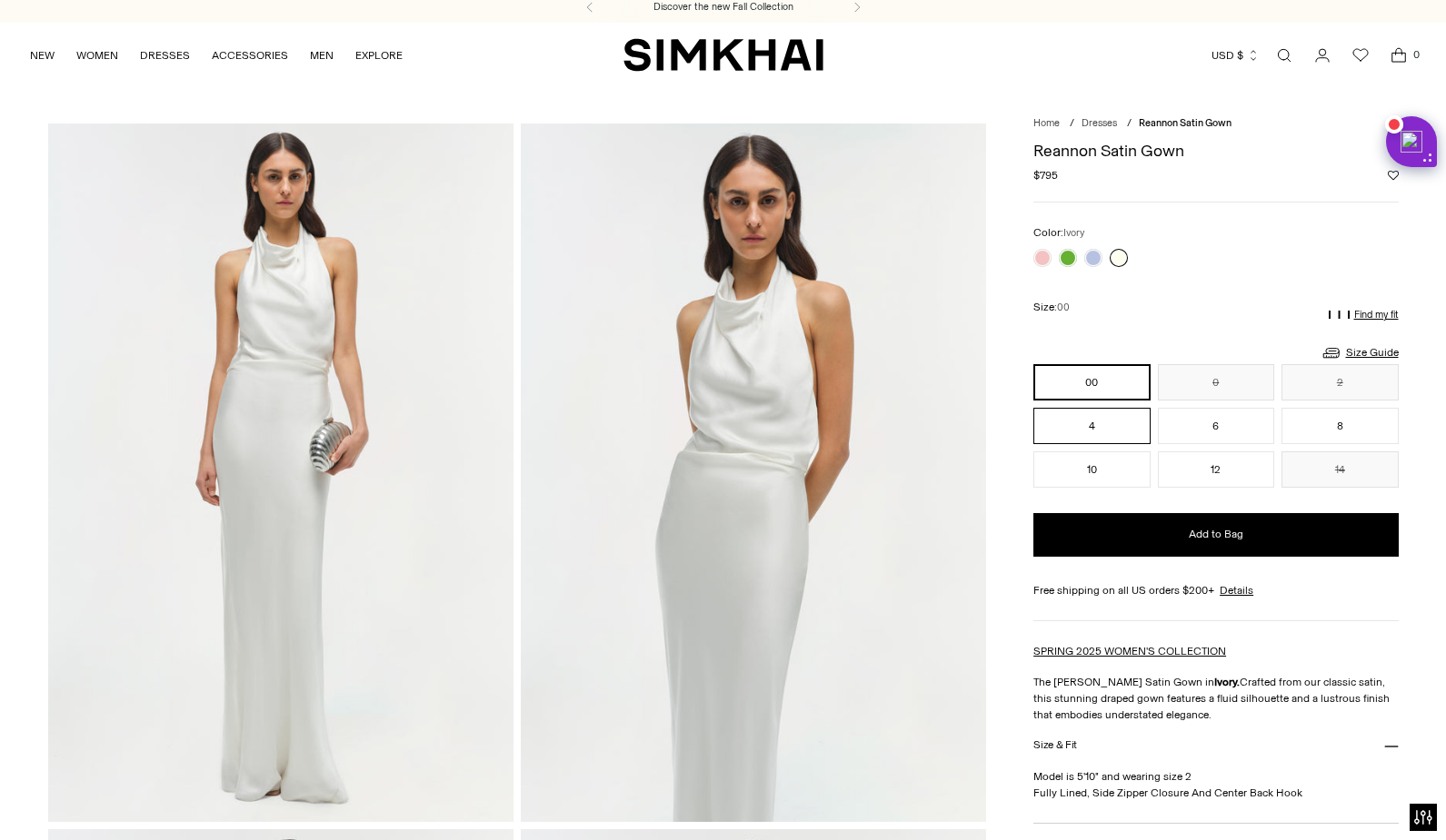
click at [1078, 423] on button "4" at bounding box center [1091, 425] width 116 height 36
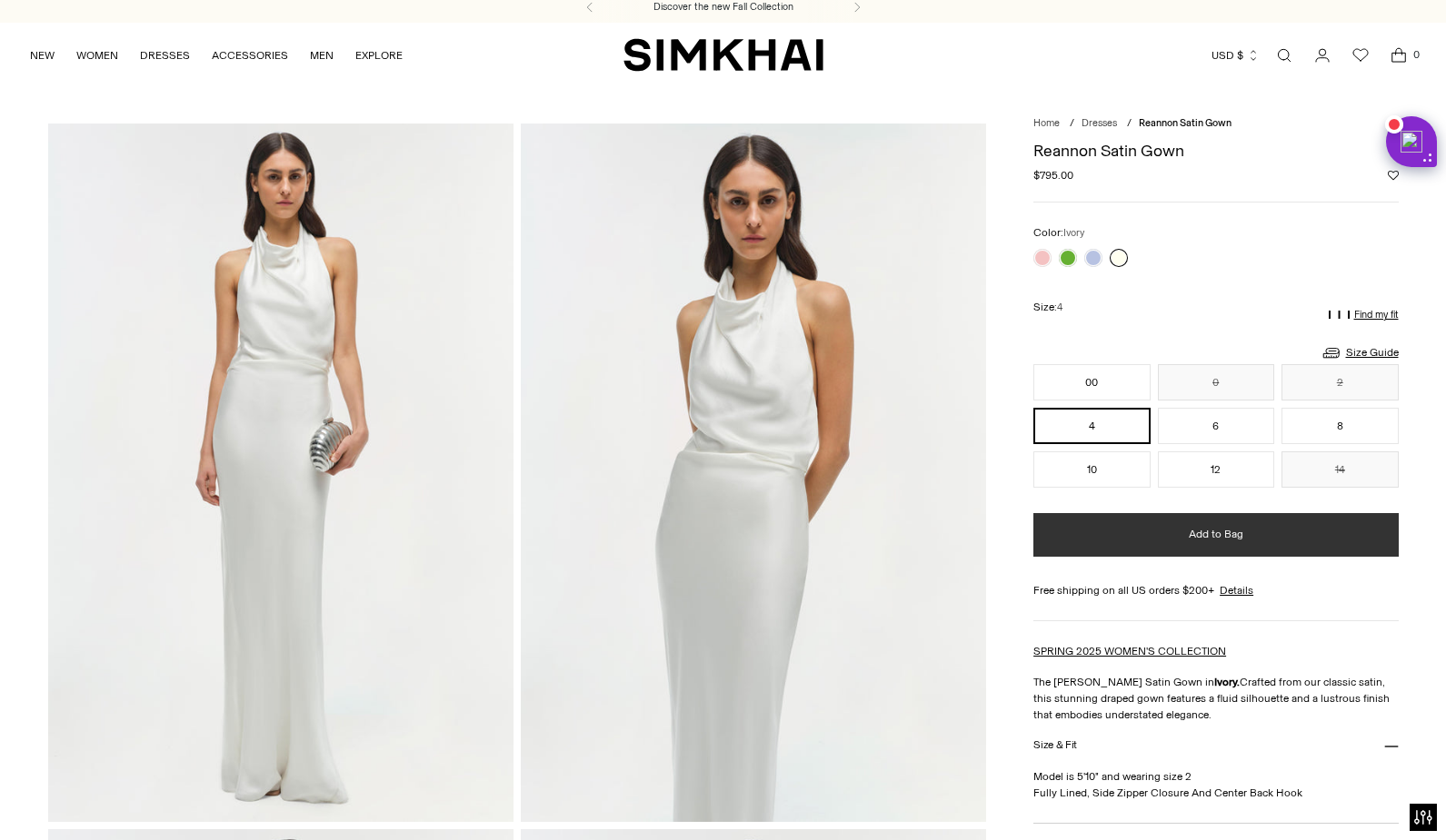
click at [1226, 539] on span "Add to Bag" at bounding box center [1215, 533] width 55 height 15
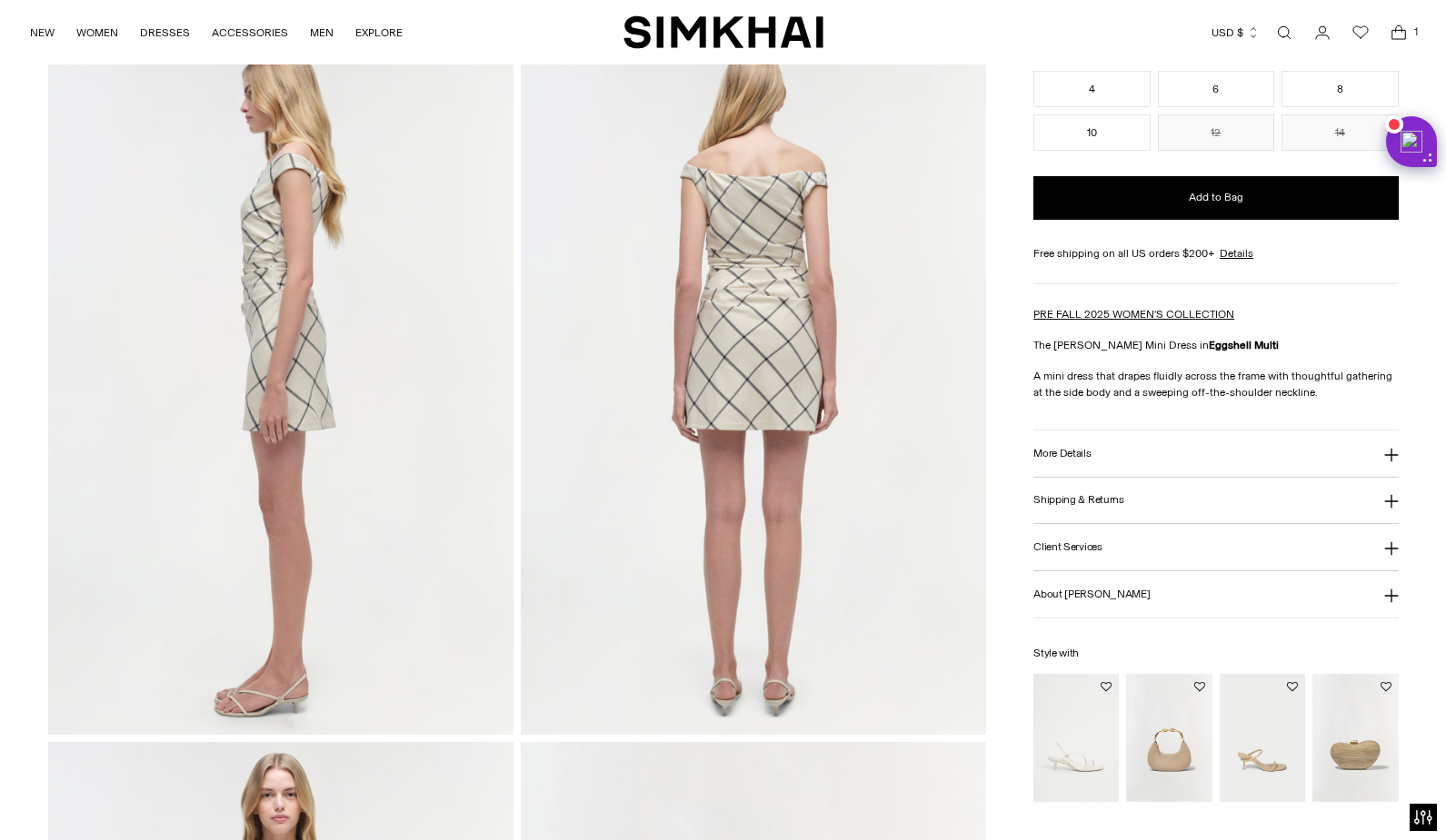
scroll to position [842, 0]
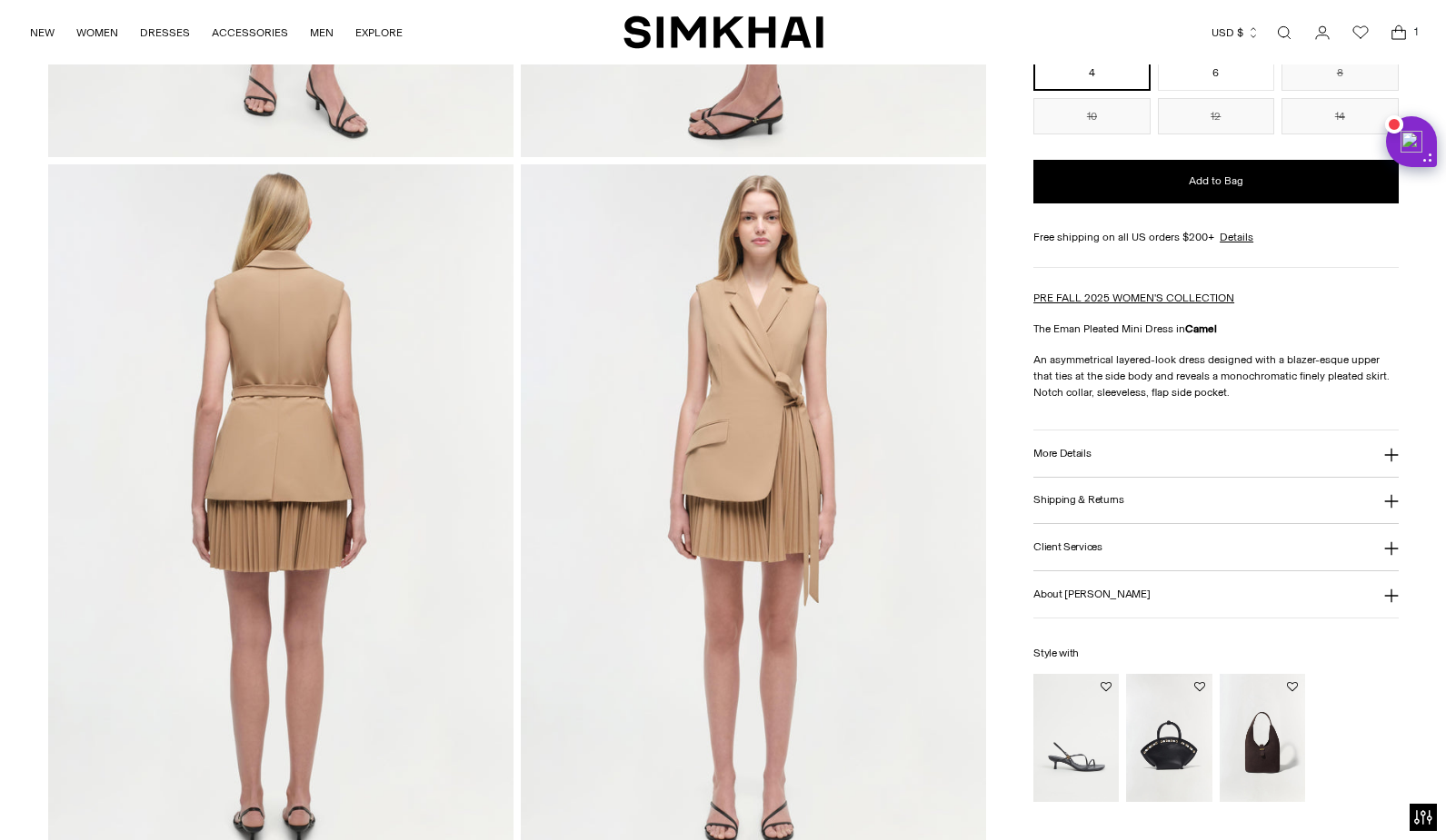
scroll to position [680, 0]
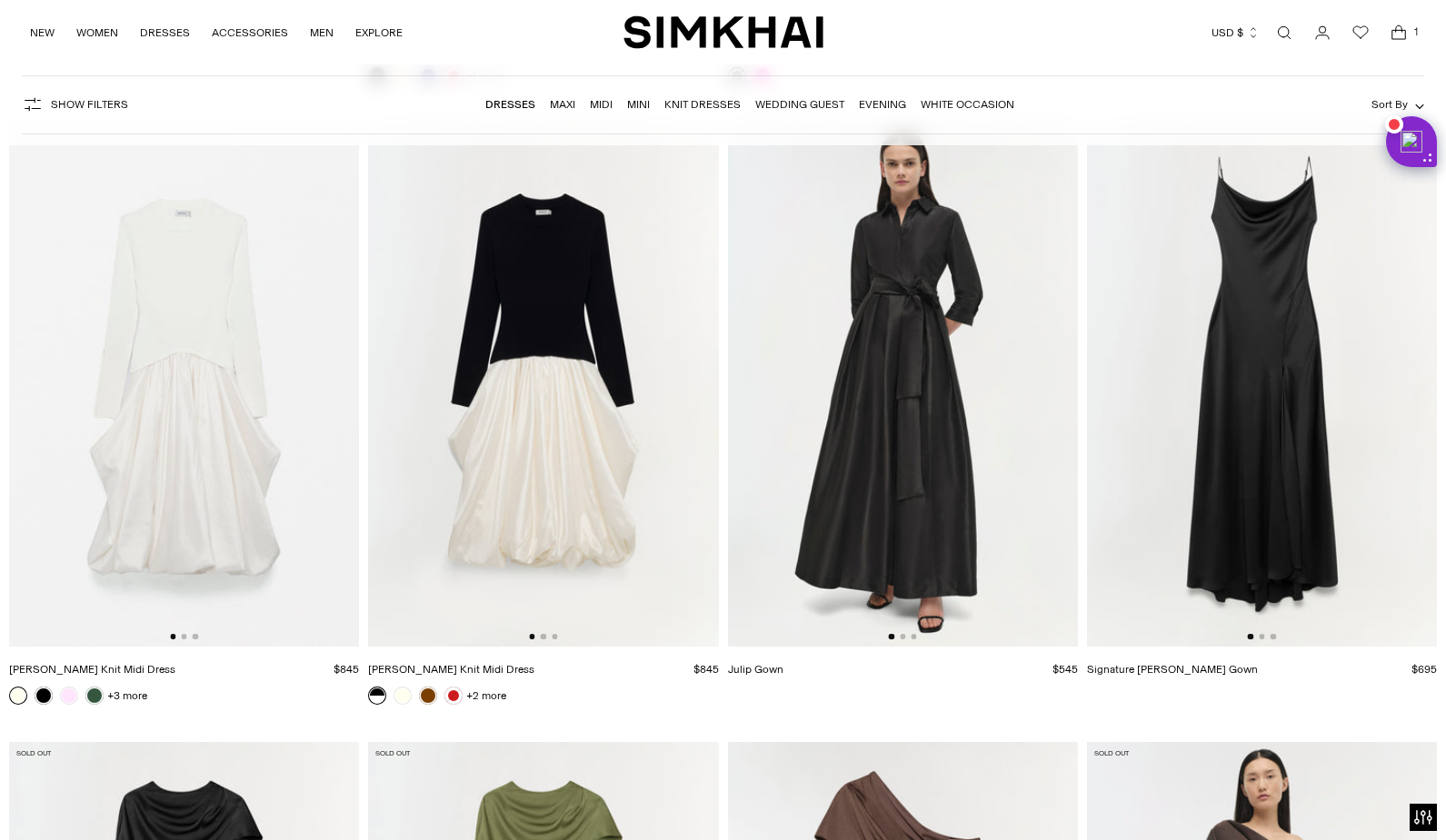
scroll to position [21175, 0]
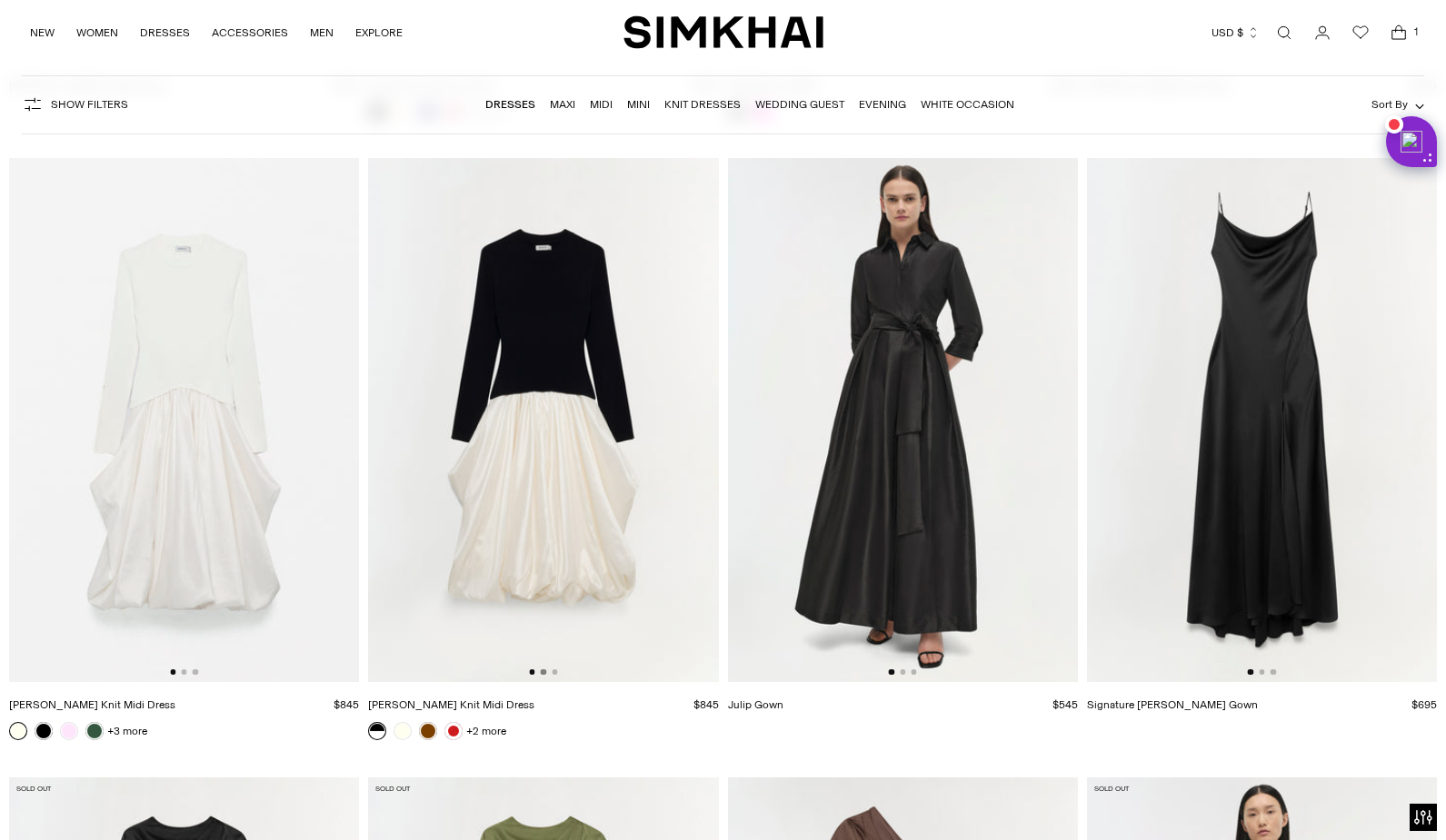
click at [544, 674] on button "Go to slide 2" at bounding box center [543, 671] width 5 height 5
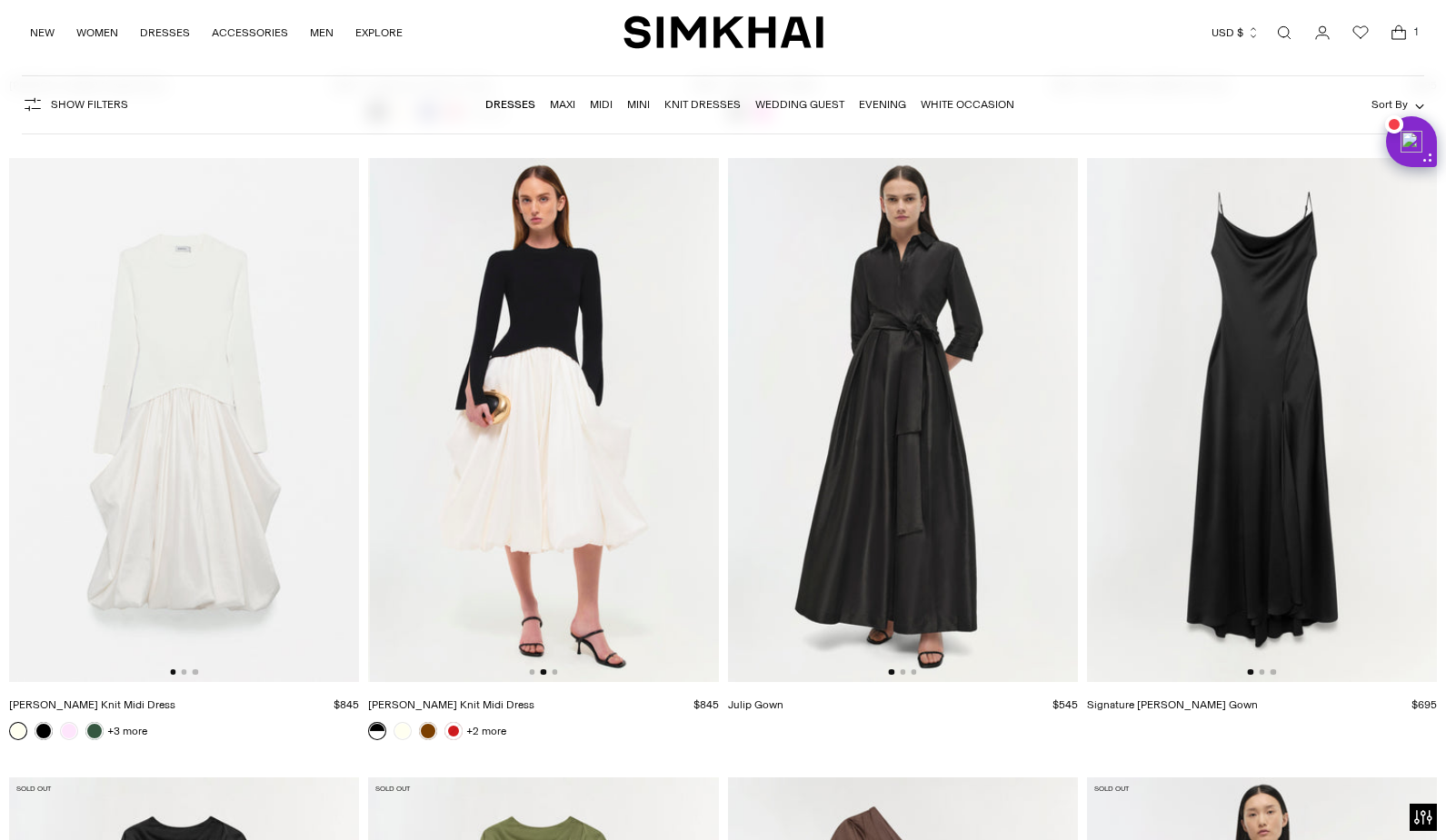
scroll to position [0, 350]
click at [189, 673] on div at bounding box center [184, 671] width 28 height 5
click at [185, 672] on button "Go to slide 2" at bounding box center [183, 671] width 5 height 5
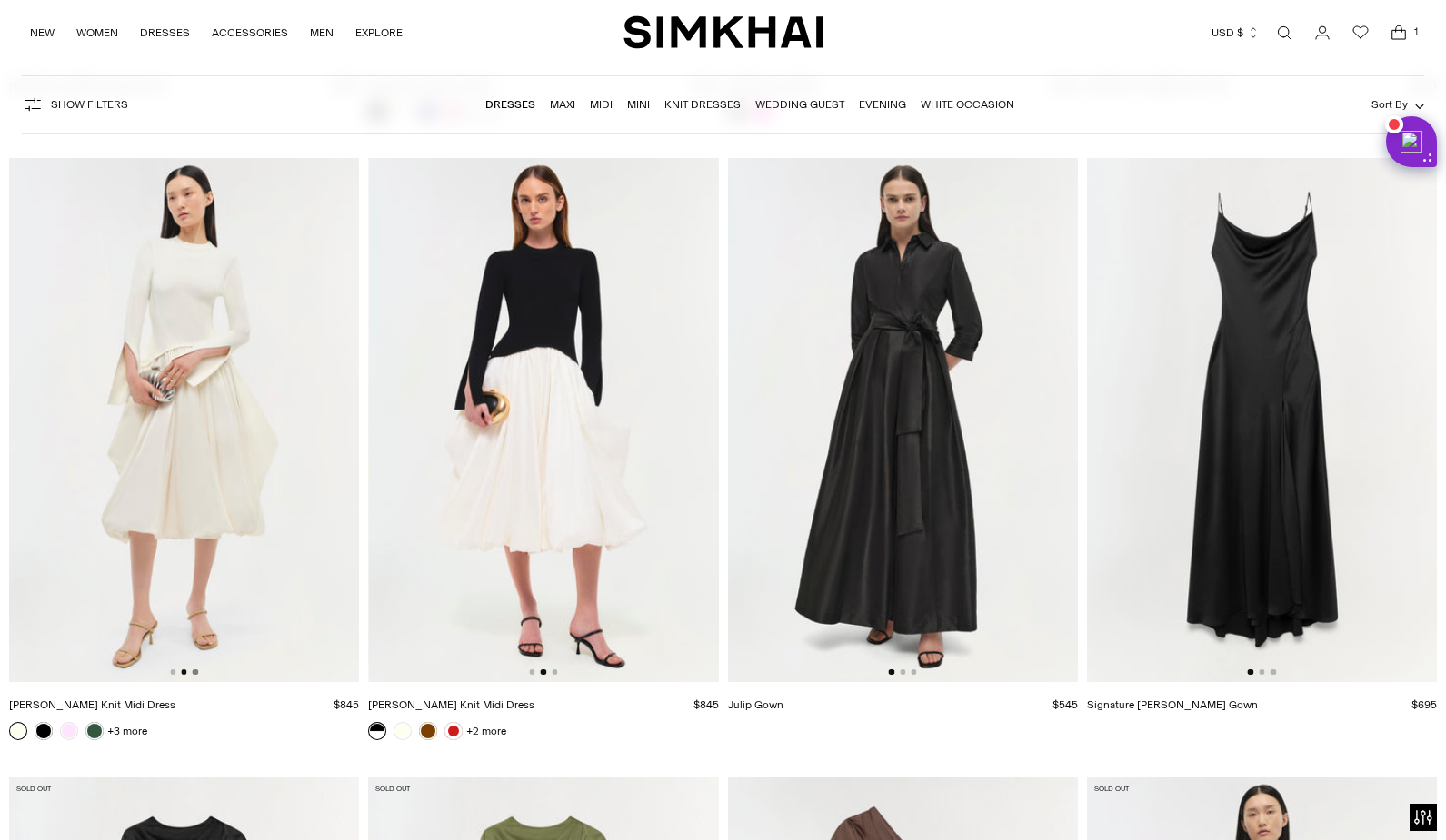
click at [197, 672] on button "Go to slide 3" at bounding box center [195, 671] width 5 height 5
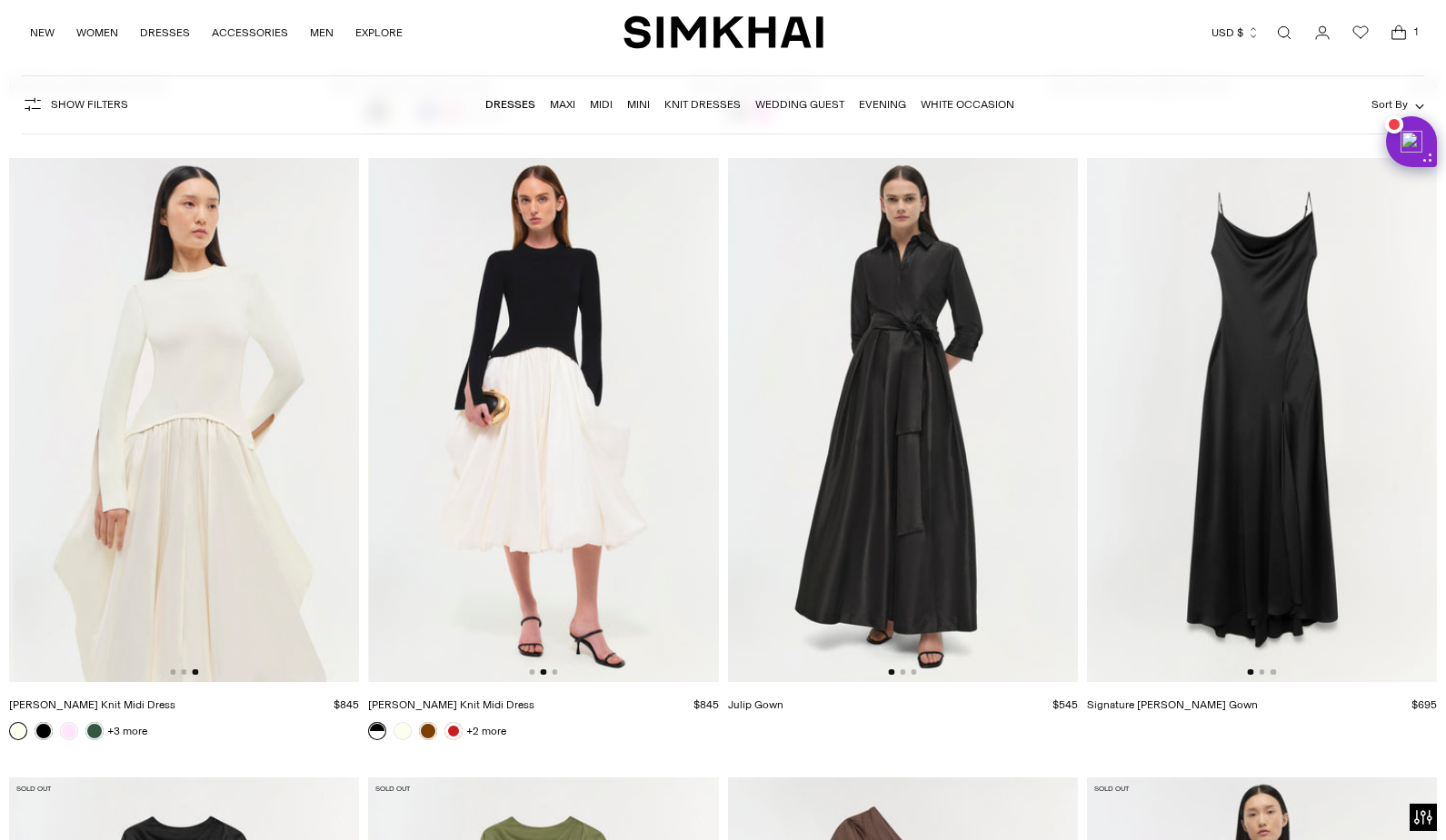
scroll to position [0, 700]
